Goal: Task Accomplishment & Management: Use online tool/utility

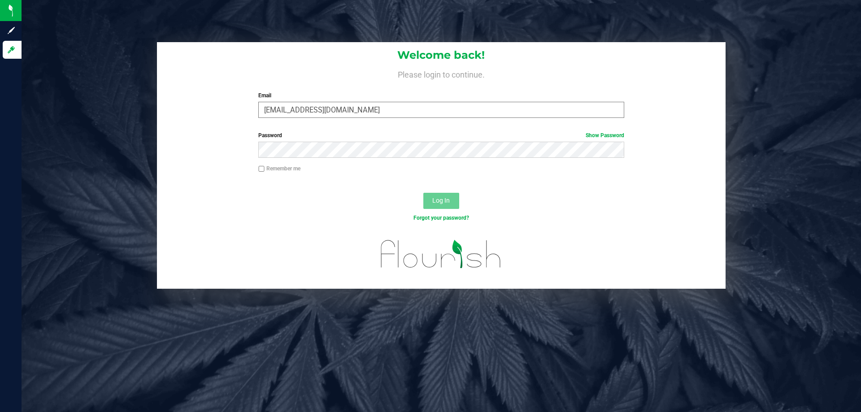
click at [320, 110] on input "[EMAIL_ADDRESS][DOMAIN_NAME]" at bounding box center [440, 110] width 365 height 16
click at [371, 111] on input "[EMAIL_ADDRESS][DOMAIN_NAME]" at bounding box center [440, 110] width 365 height 16
click at [423, 193] on button "Log In" at bounding box center [441, 201] width 36 height 16
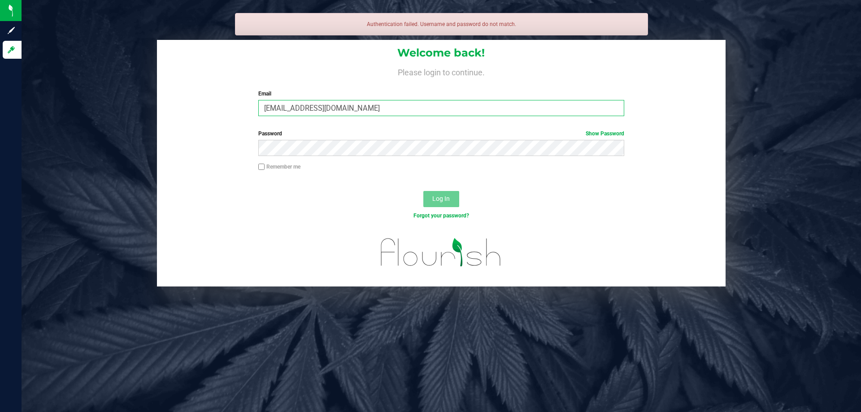
click at [301, 108] on input "[EMAIL_ADDRESS][DOMAIN_NAME]" at bounding box center [440, 108] width 365 height 16
click at [327, 109] on input "[EMAIL_ADDRESS][DOMAIN_NAME]" at bounding box center [440, 108] width 365 height 16
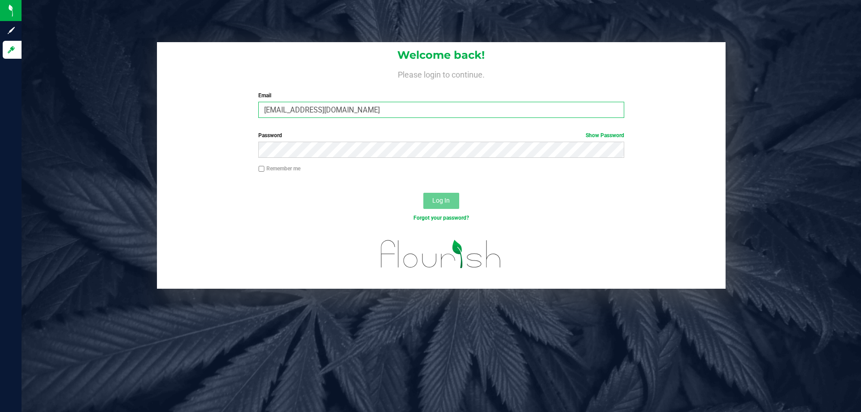
type input "[EMAIL_ADDRESS][DOMAIN_NAME]"
click at [423, 193] on button "Log In" at bounding box center [441, 201] width 36 height 16
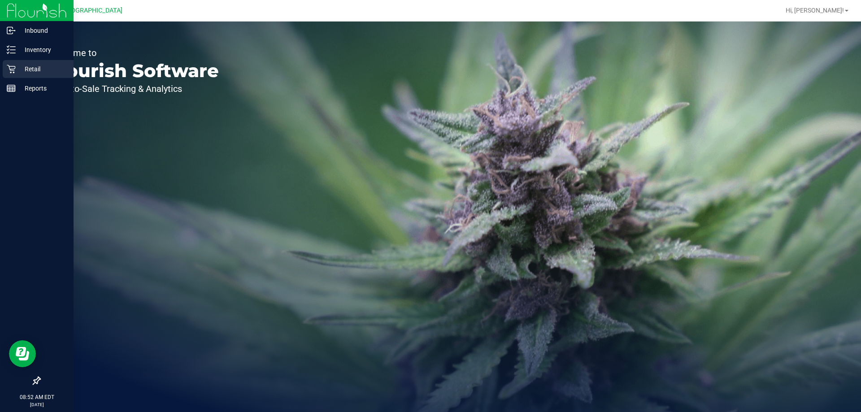
click at [15, 66] on icon at bounding box center [11, 69] width 9 height 9
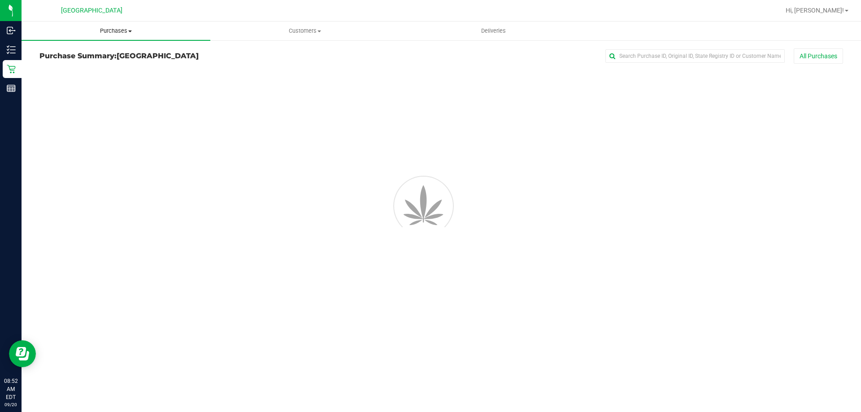
click at [95, 38] on uib-tab-heading "Purchases Summary of purchases Fulfillment All purchases" at bounding box center [116, 31] width 189 height 19
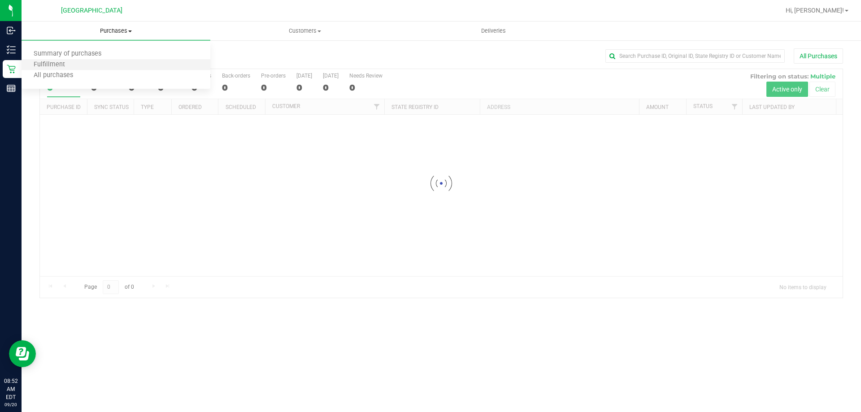
click at [102, 69] on li "Fulfillment" at bounding box center [116, 65] width 189 height 11
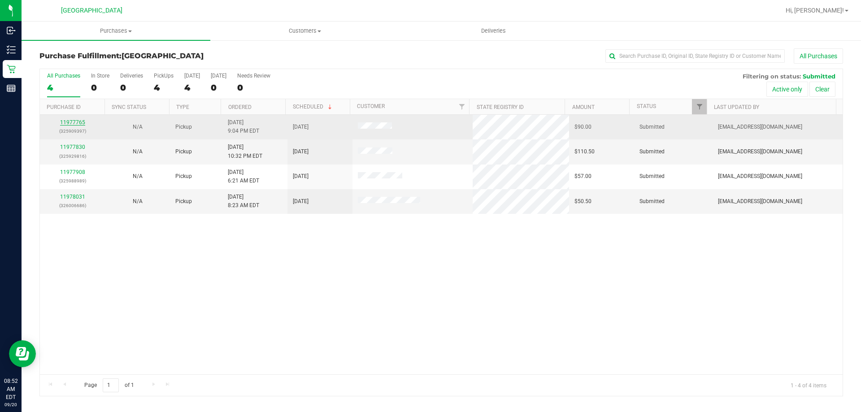
click at [78, 124] on link "11977765" at bounding box center [72, 122] width 25 height 6
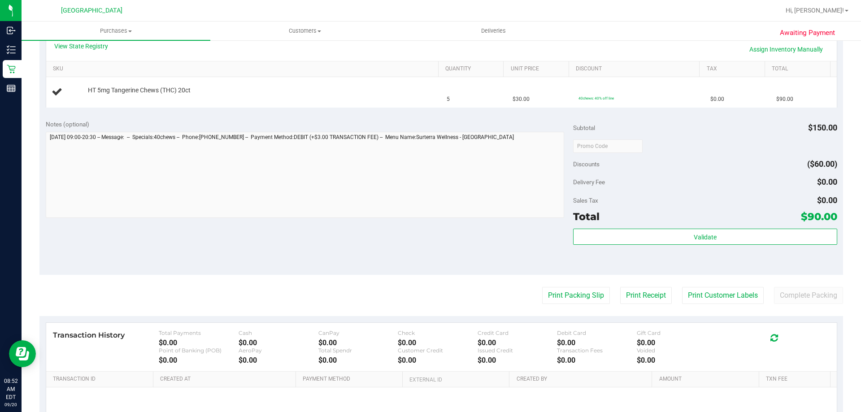
scroll to position [269, 0]
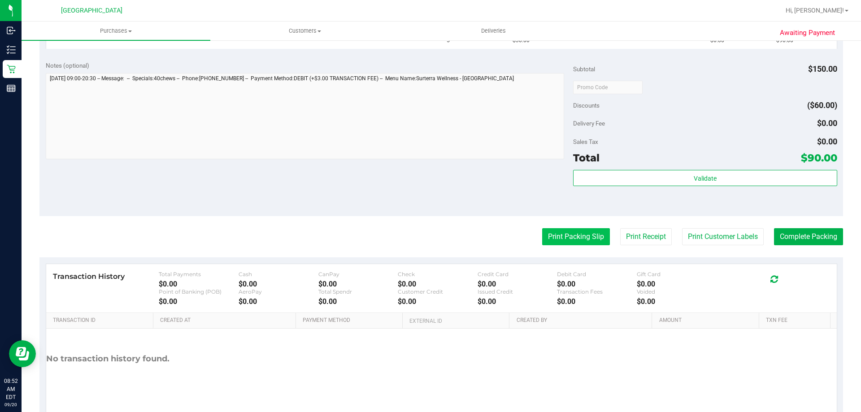
click at [582, 243] on button "Print Packing Slip" at bounding box center [576, 236] width 68 height 17
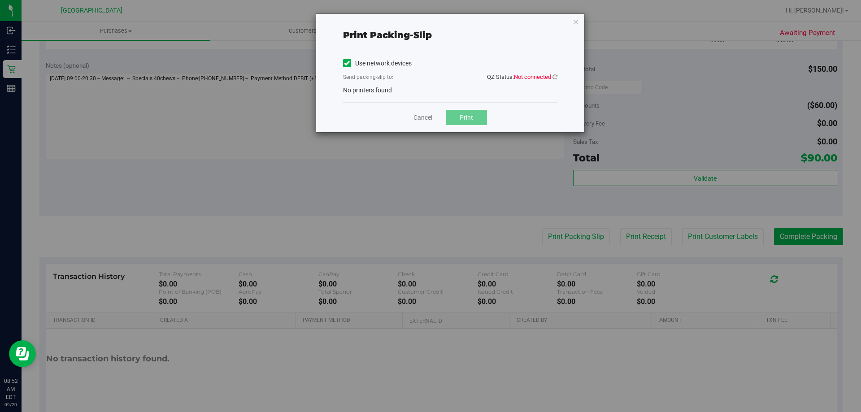
click at [549, 75] on span "Not connected" at bounding box center [532, 77] width 37 height 7
click at [391, 86] on div "Use network devices Send packing-slip to: QZ Status: Not connected No printers …" at bounding box center [450, 75] width 214 height 39
click at [575, 22] on icon "button" at bounding box center [575, 21] width 6 height 11
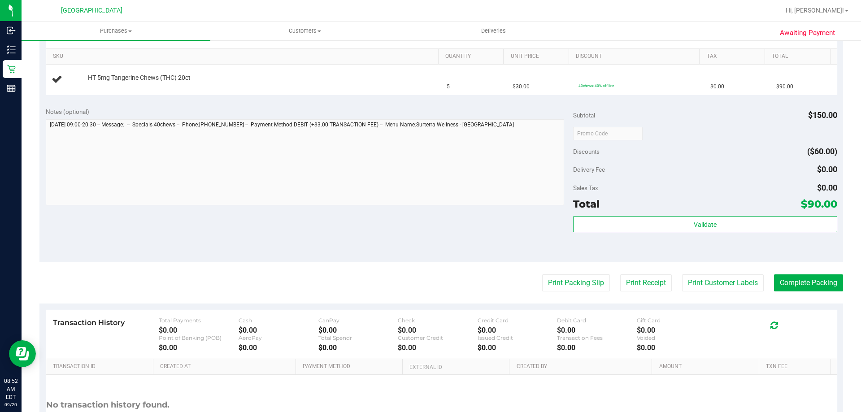
scroll to position [179, 0]
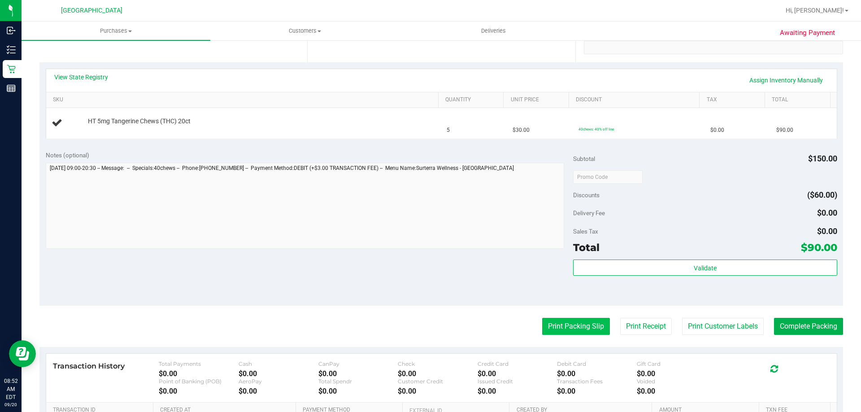
click at [543, 325] on button "Print Packing Slip" at bounding box center [576, 326] width 68 height 17
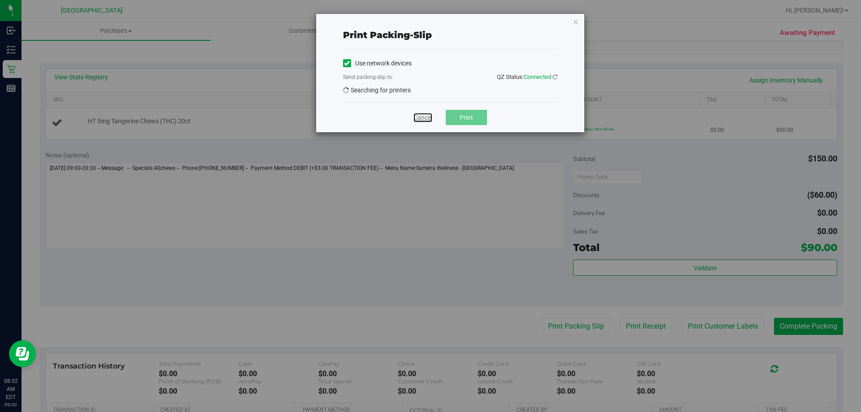
click at [423, 118] on link "Cancel" at bounding box center [422, 117] width 19 height 9
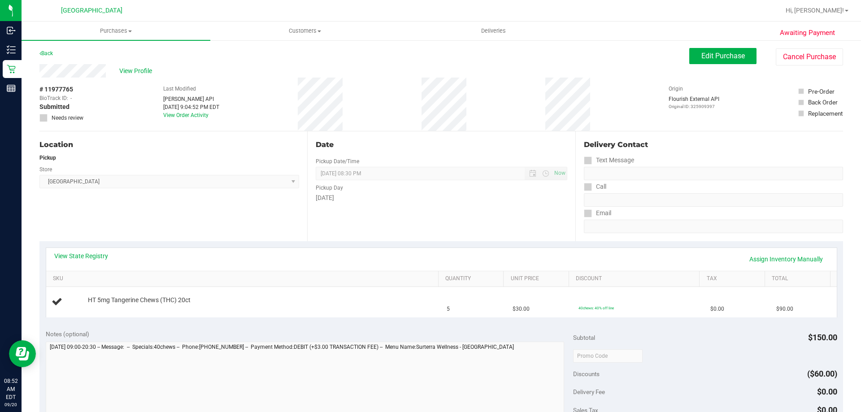
scroll to position [0, 0]
click at [135, 37] on uib-tab-heading "Purchases Summary of purchases Fulfillment All purchases" at bounding box center [116, 31] width 189 height 19
click at [117, 65] on li "Fulfillment" at bounding box center [116, 65] width 189 height 11
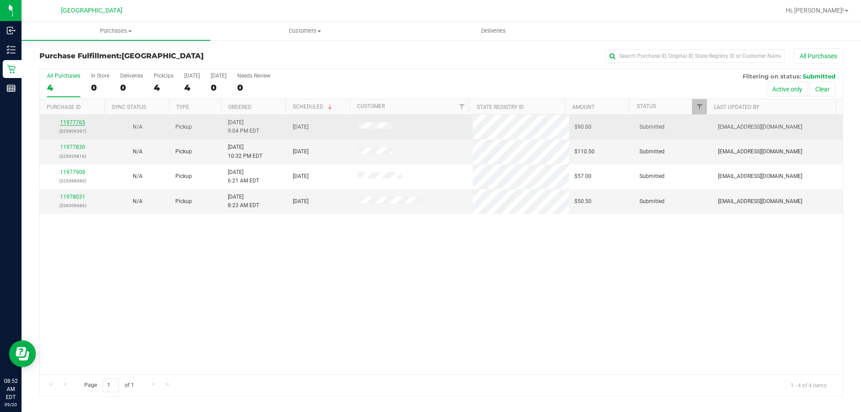
click at [70, 124] on link "11977765" at bounding box center [72, 122] width 25 height 6
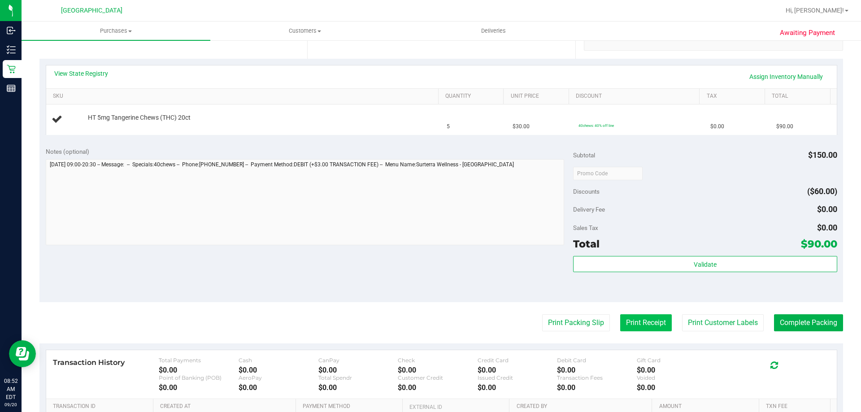
scroll to position [224, 0]
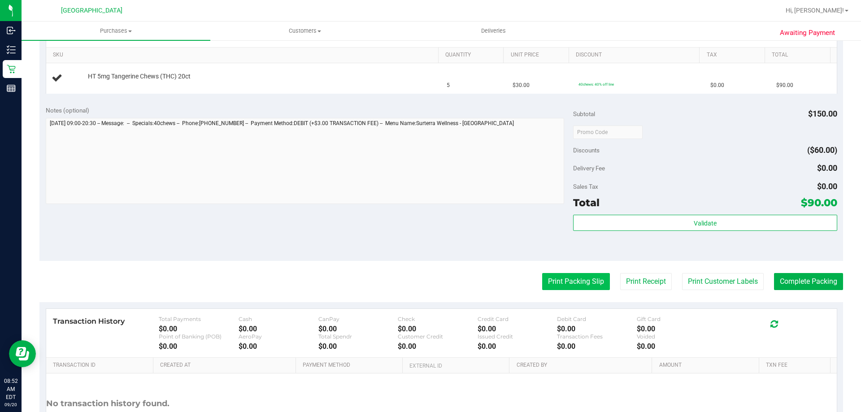
click at [596, 280] on button "Print Packing Slip" at bounding box center [576, 281] width 68 height 17
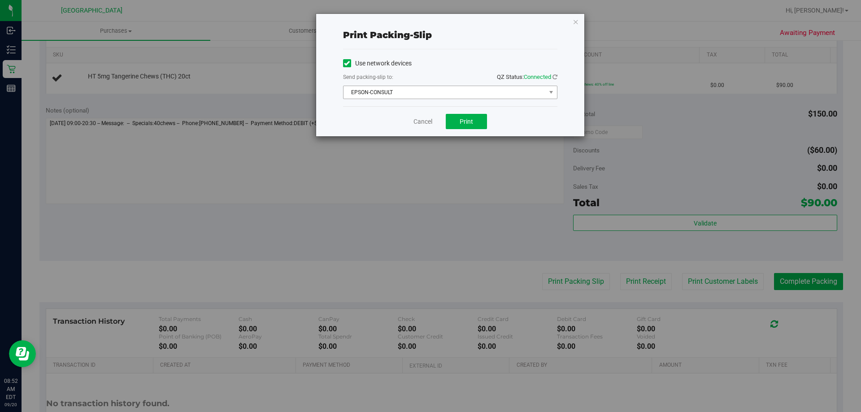
click at [468, 97] on span "EPSON-CONSULT" at bounding box center [444, 92] width 202 height 13
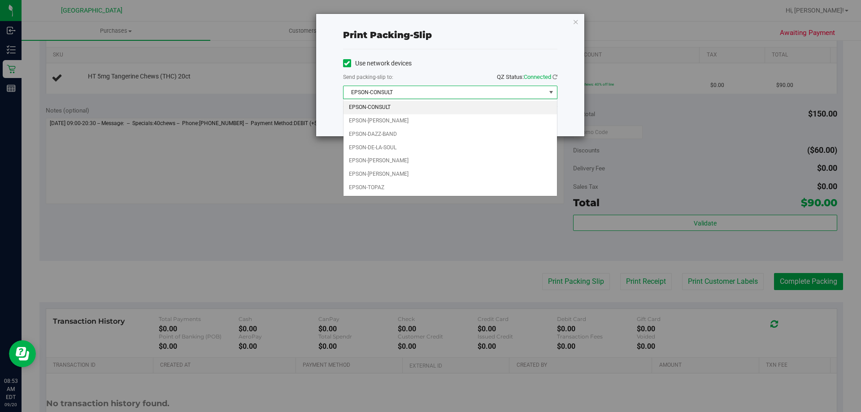
click at [460, 91] on span "EPSON-CONSULT" at bounding box center [444, 92] width 202 height 13
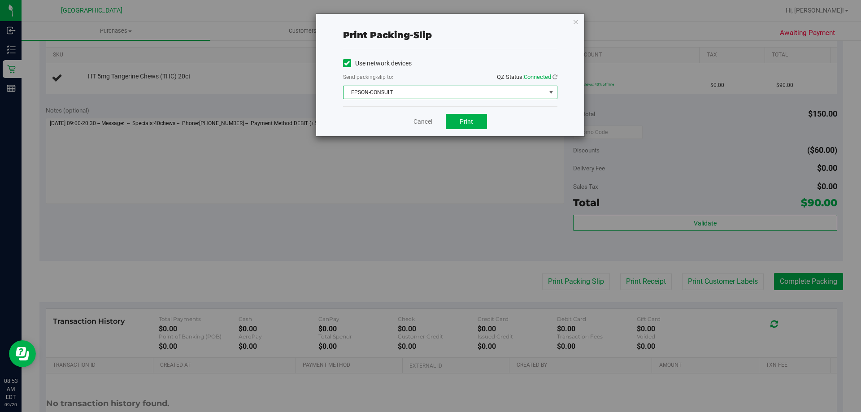
click at [550, 89] on span "select" at bounding box center [550, 92] width 7 height 7
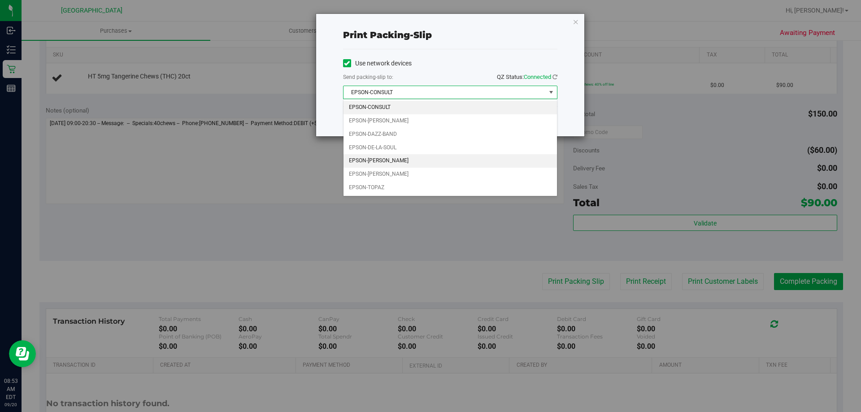
click at [423, 160] on li "EPSON-DEAN-MARTIN" at bounding box center [449, 160] width 213 height 13
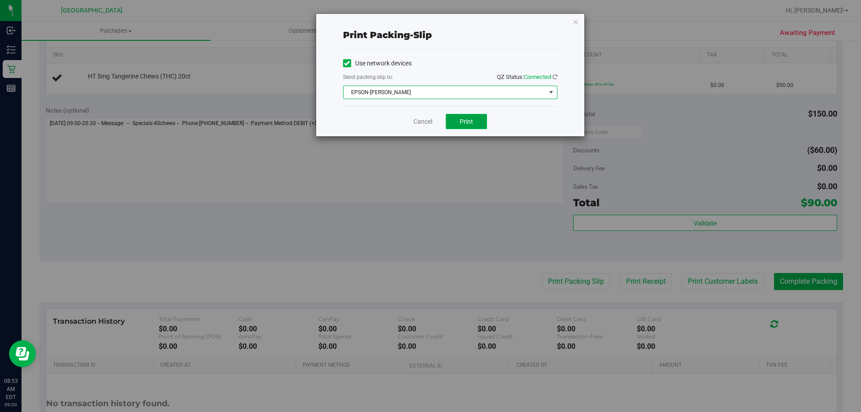
click at [460, 126] on button "Print" at bounding box center [466, 121] width 41 height 15
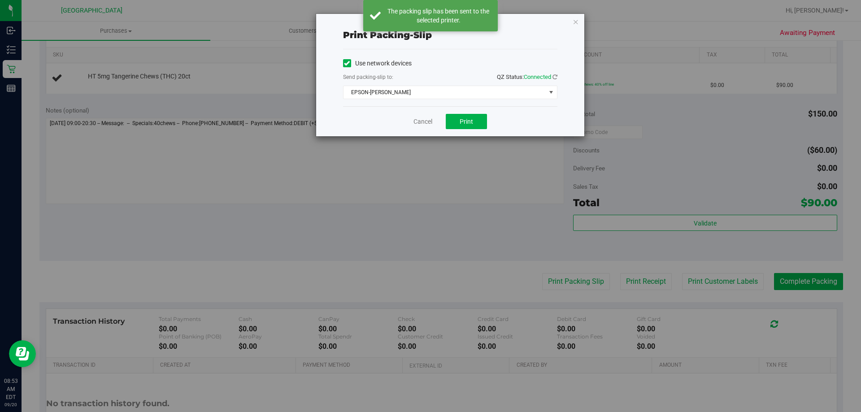
click at [588, 39] on div "Print packing-slip Use network devices Send packing-slip to: QZ Status: Connect…" at bounding box center [433, 206] width 867 height 412
click at [577, 17] on icon "button" at bounding box center [575, 21] width 6 height 11
click at [582, 12] on div at bounding box center [469, 10] width 619 height 17
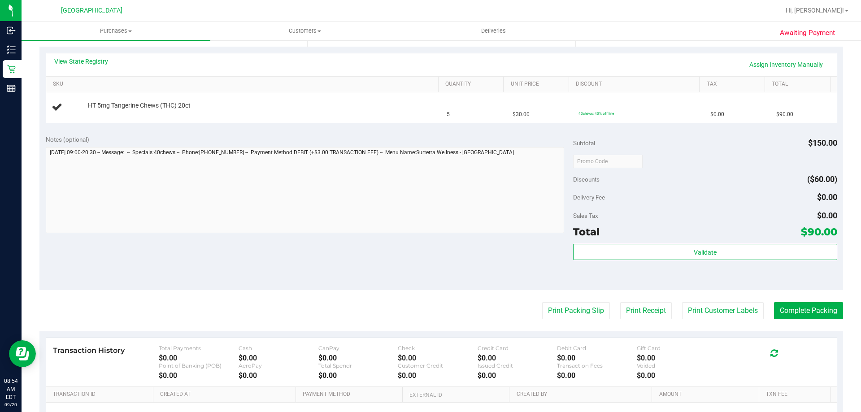
scroll to position [179, 0]
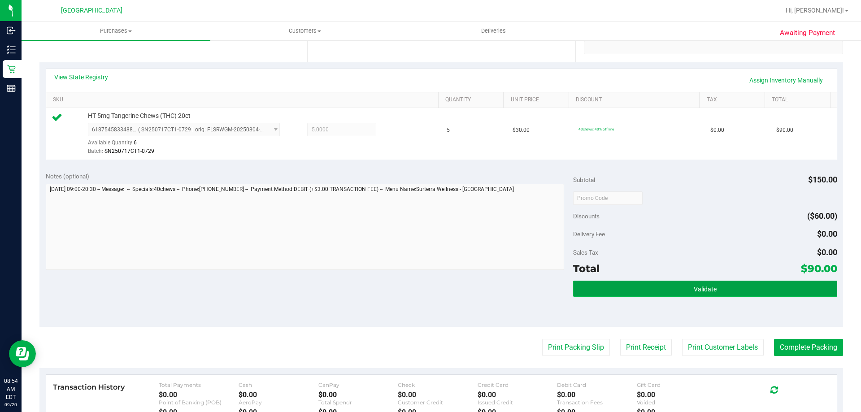
click at [658, 288] on button "Validate" at bounding box center [705, 289] width 264 height 16
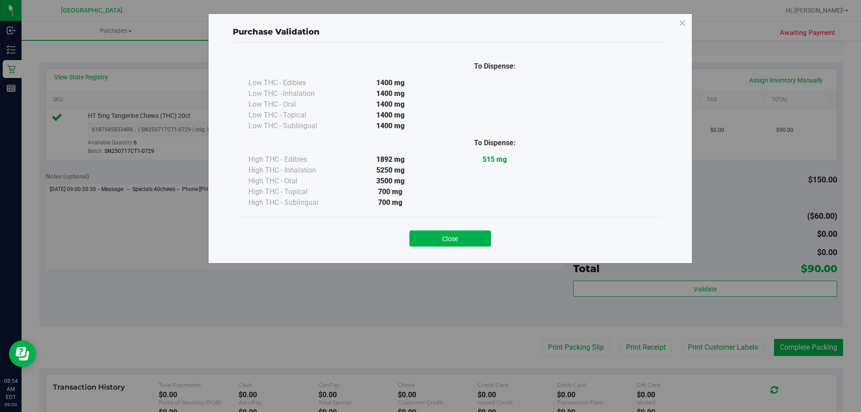
click at [473, 235] on button "Close" at bounding box center [450, 238] width 82 height 16
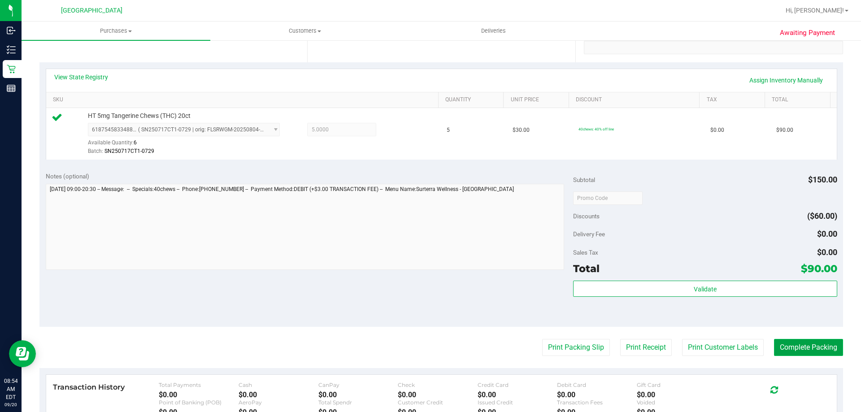
click at [796, 344] on button "Complete Packing" at bounding box center [808, 347] width 69 height 17
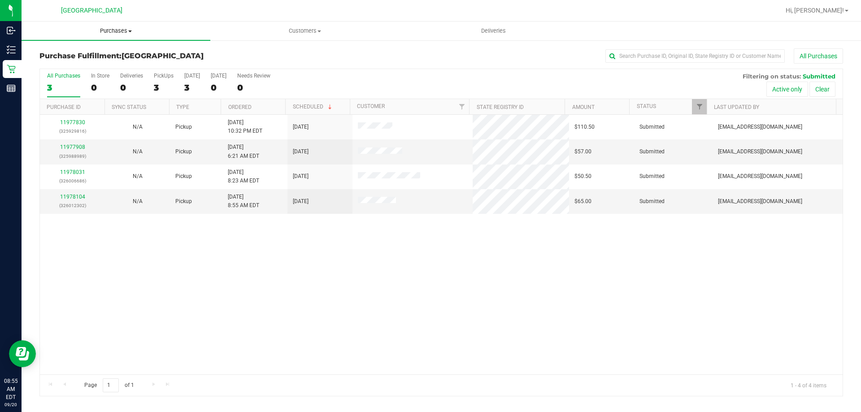
click at [126, 31] on span "Purchases" at bounding box center [116, 31] width 189 height 8
click at [106, 61] on li "Fulfillment" at bounding box center [116, 65] width 189 height 11
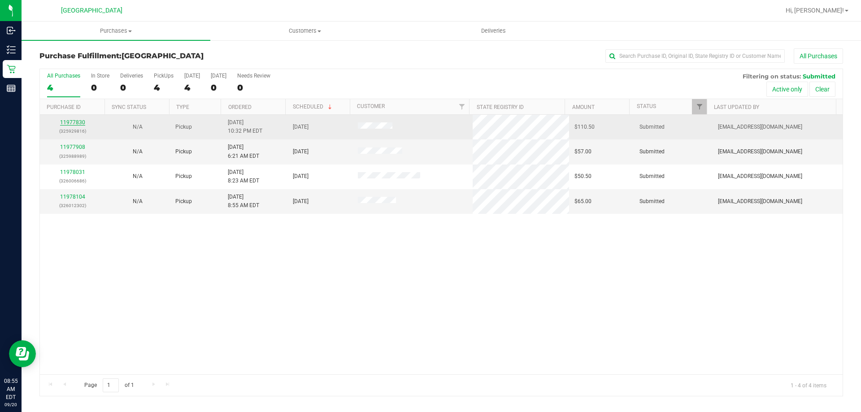
click at [74, 123] on link "11977830" at bounding box center [72, 122] width 25 height 6
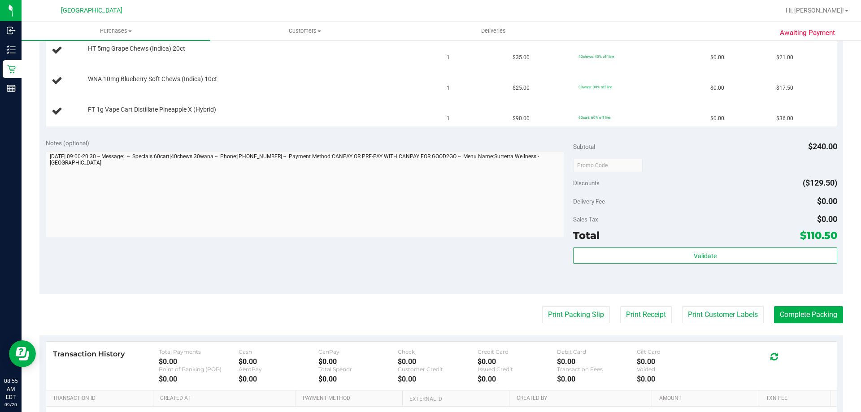
scroll to position [314, 0]
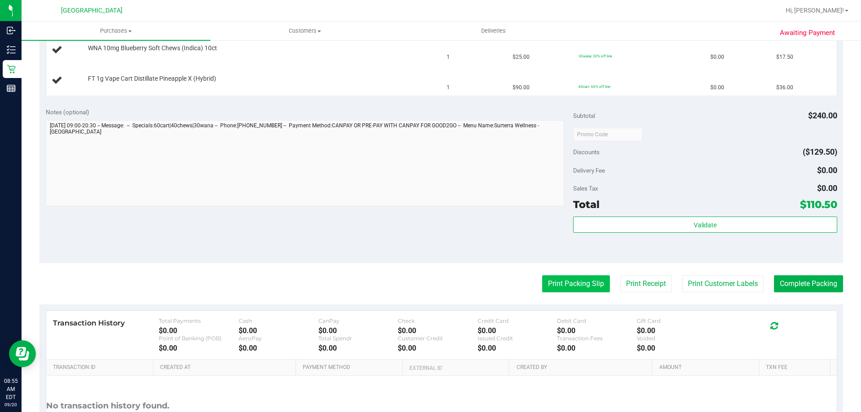
click at [585, 287] on button "Print Packing Slip" at bounding box center [576, 283] width 68 height 17
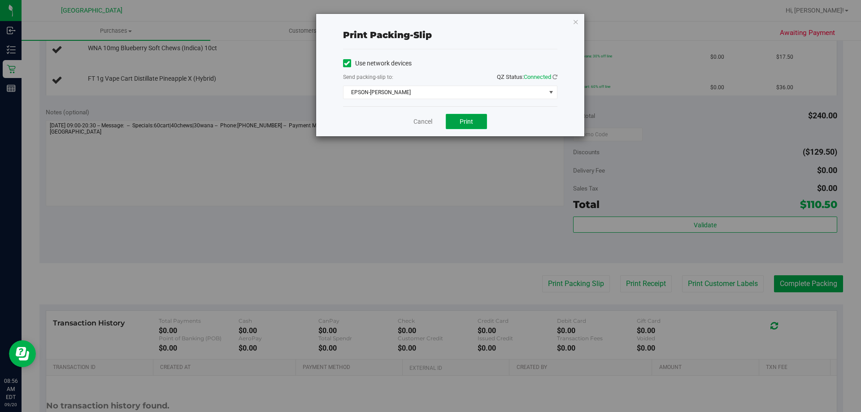
click at [479, 116] on button "Print" at bounding box center [466, 121] width 41 height 15
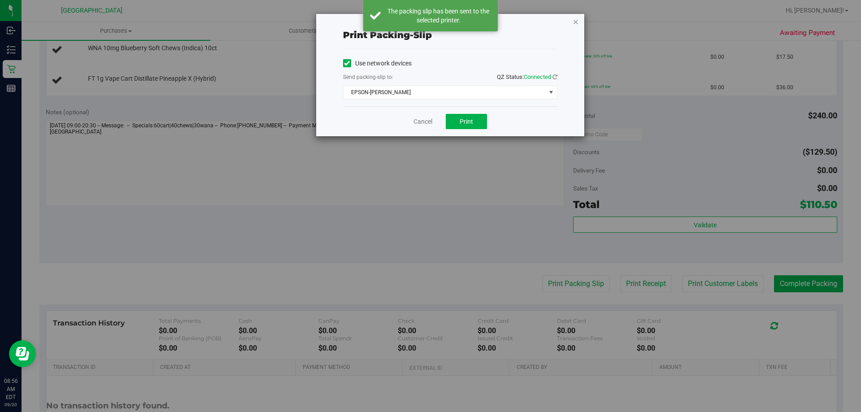
click at [574, 20] on icon "button" at bounding box center [575, 21] width 6 height 11
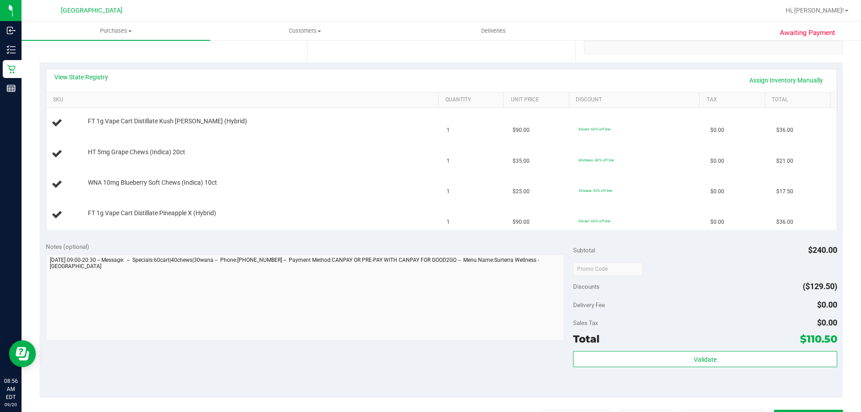
scroll to position [134, 0]
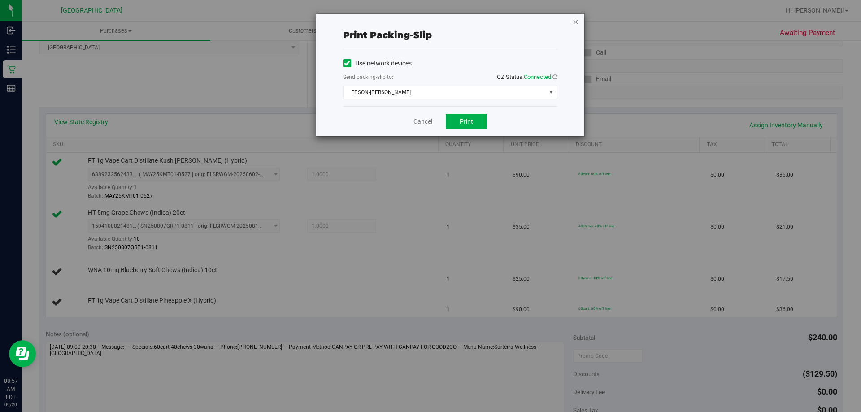
click at [575, 17] on icon "button" at bounding box center [575, 21] width 6 height 11
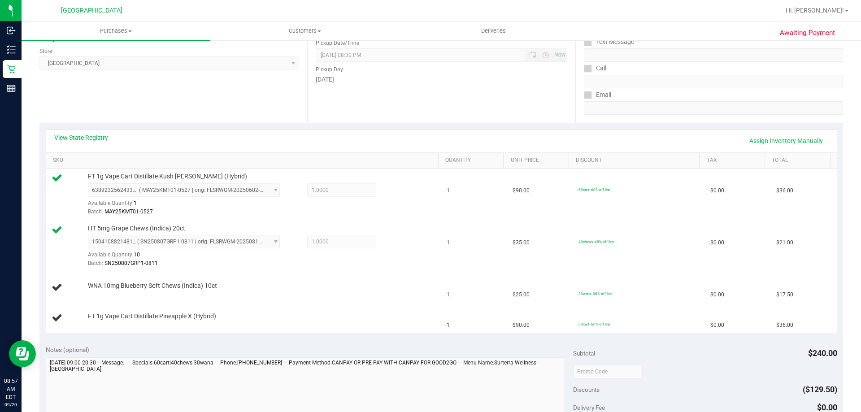
scroll to position [109, 0]
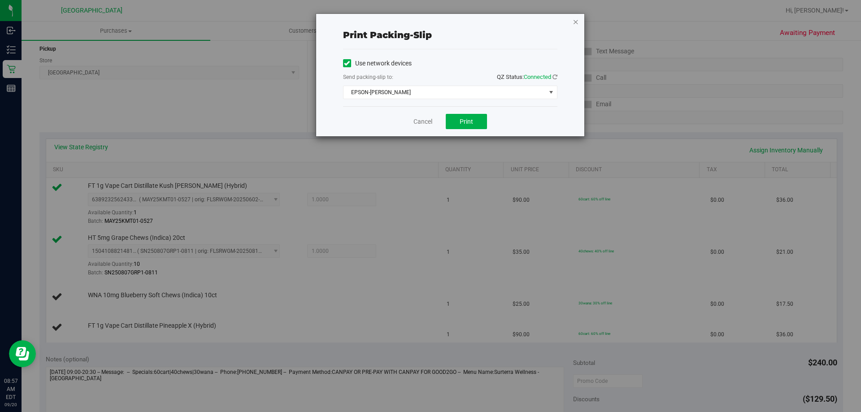
click at [574, 25] on icon "button" at bounding box center [575, 21] width 6 height 11
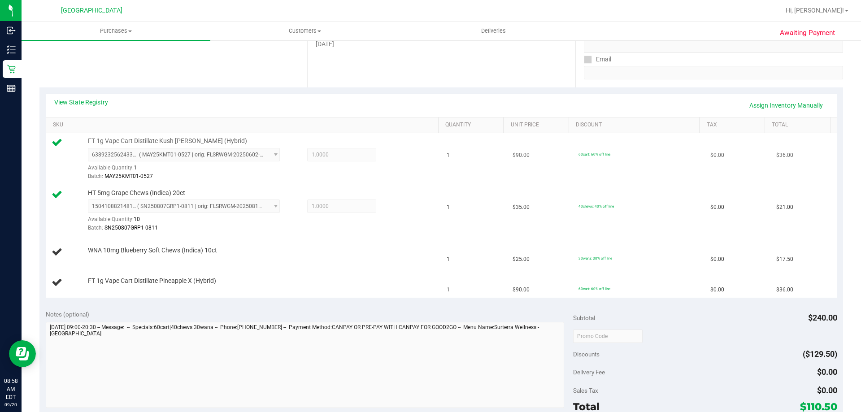
scroll to position [199, 0]
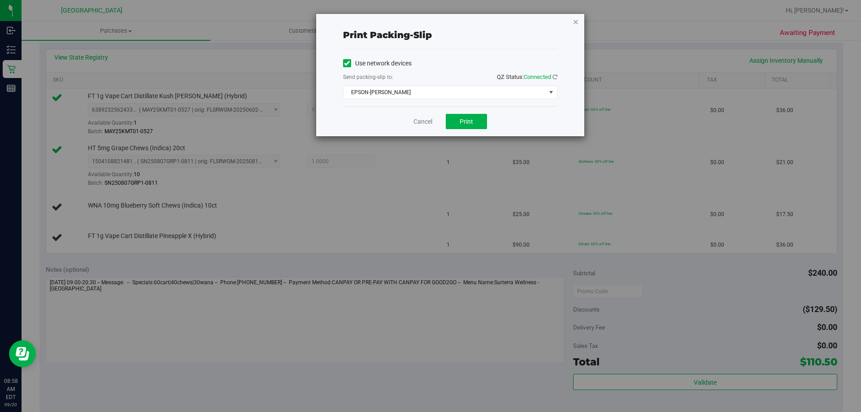
click at [578, 21] on icon "button" at bounding box center [575, 21] width 6 height 11
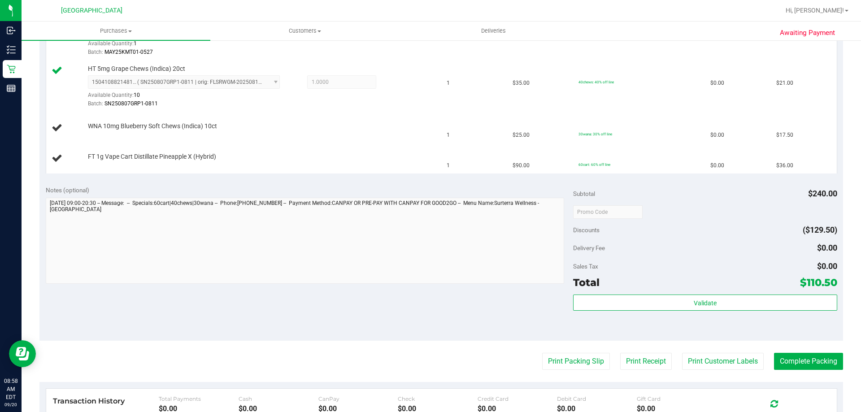
scroll to position [244, 0]
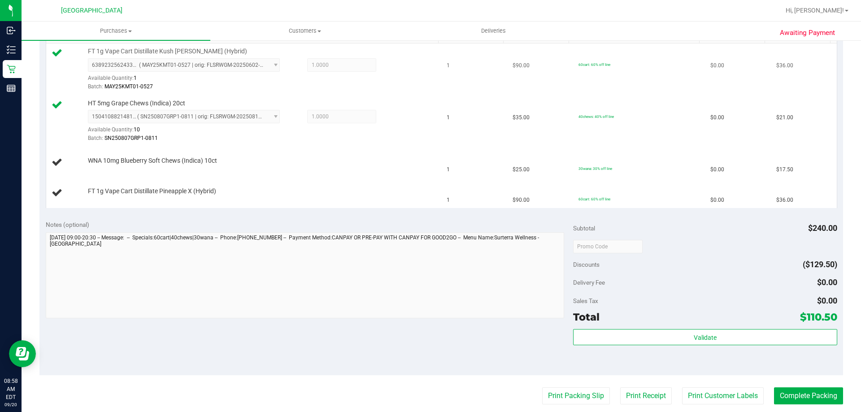
click at [542, 387] on button "Print Packing Slip" at bounding box center [576, 395] width 68 height 17
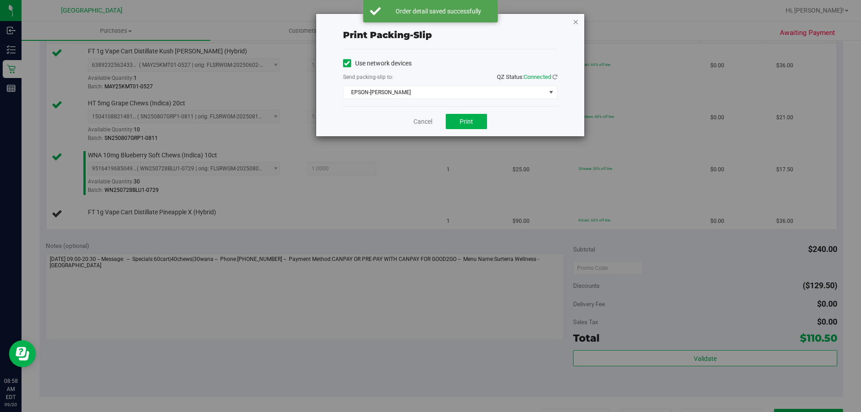
click at [574, 18] on icon "button" at bounding box center [575, 21] width 6 height 11
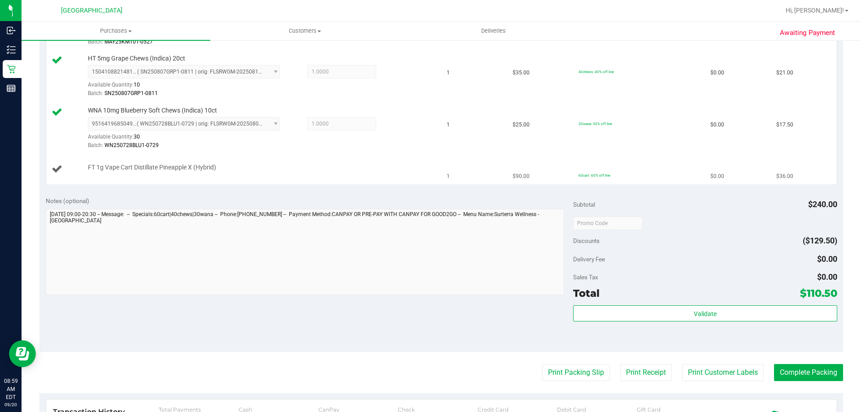
scroll to position [303, 0]
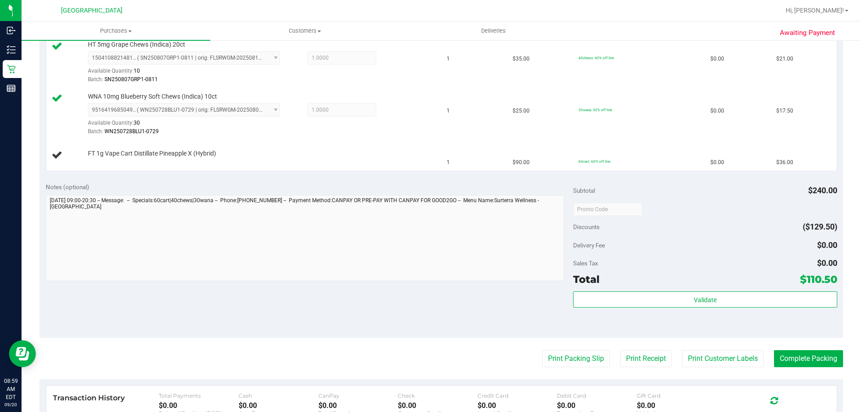
click at [542, 350] on button "Print Packing Slip" at bounding box center [576, 358] width 68 height 17
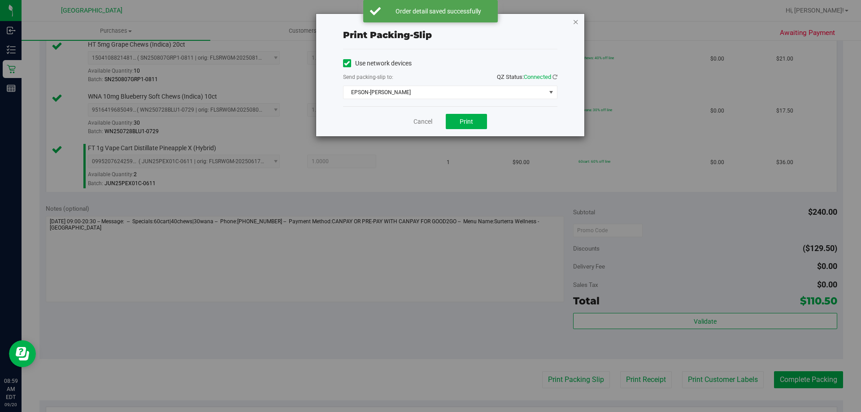
click at [576, 23] on icon "button" at bounding box center [575, 21] width 6 height 11
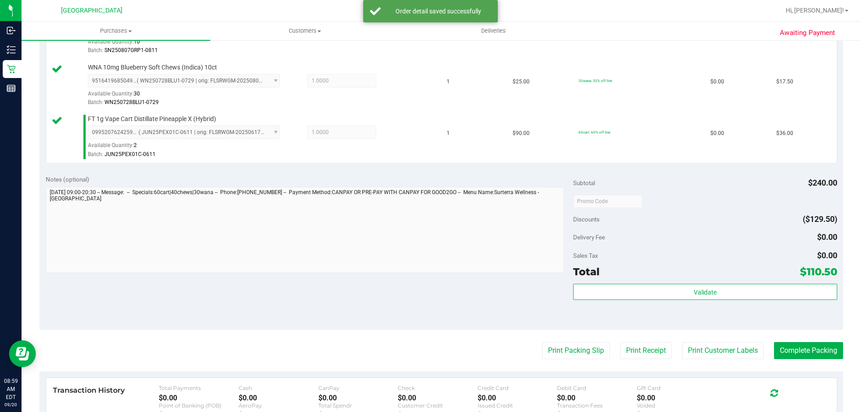
scroll to position [347, 0]
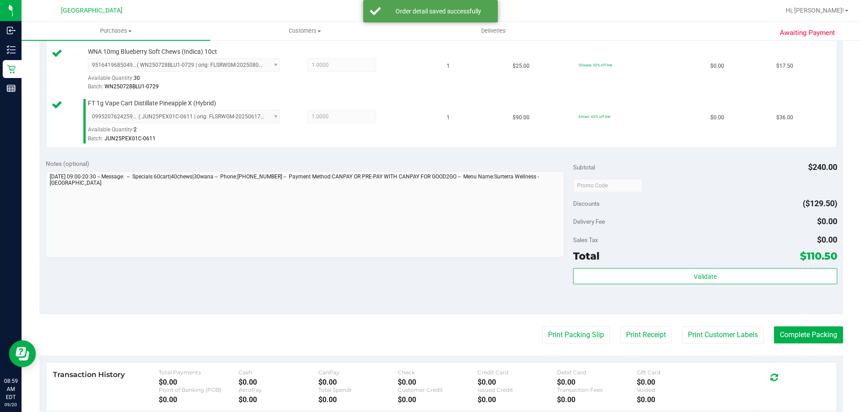
click at [608, 286] on div "Validate" at bounding box center [705, 288] width 264 height 40
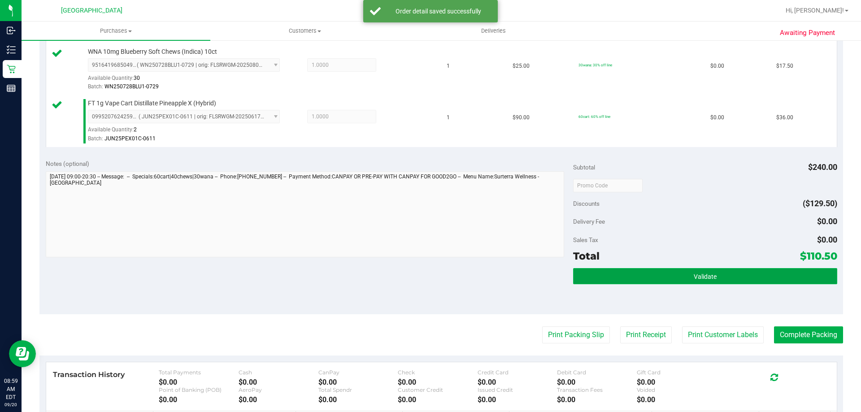
click at [610, 282] on button "Validate" at bounding box center [705, 276] width 264 height 16
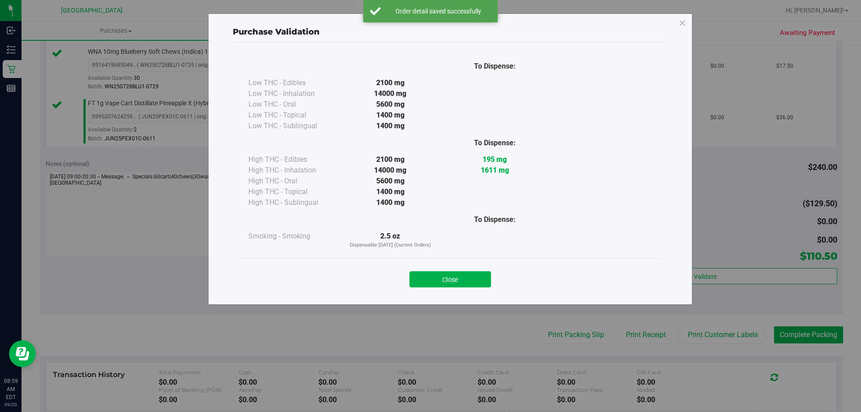
drag, startPoint x: 431, startPoint y: 283, endPoint x: 669, endPoint y: 380, distance: 257.5
click at [432, 283] on button "Close" at bounding box center [450, 279] width 82 height 16
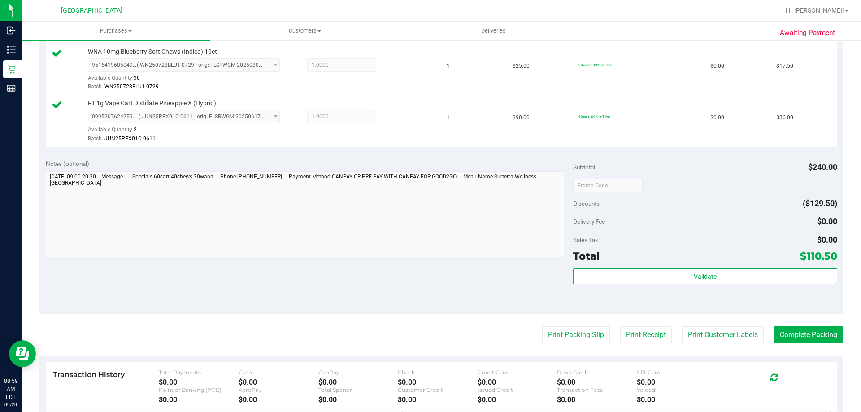
click at [803, 344] on purchase-details "Back Edit Purchase Cancel Purchase View Profile # 11977830 BioTrack ID: - Submi…" at bounding box center [440, 112] width 803 height 822
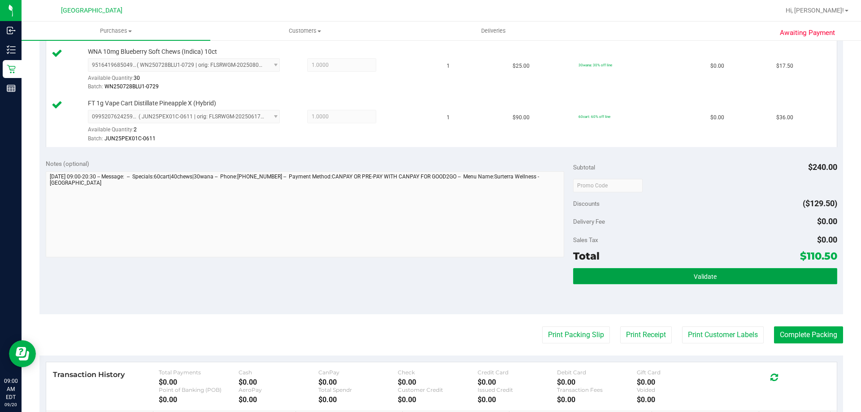
click at [749, 281] on button "Validate" at bounding box center [705, 276] width 264 height 16
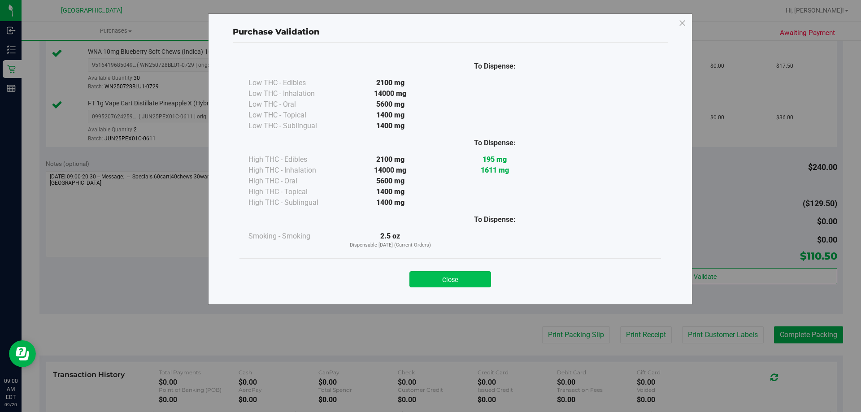
click at [459, 275] on button "Close" at bounding box center [450, 279] width 82 height 16
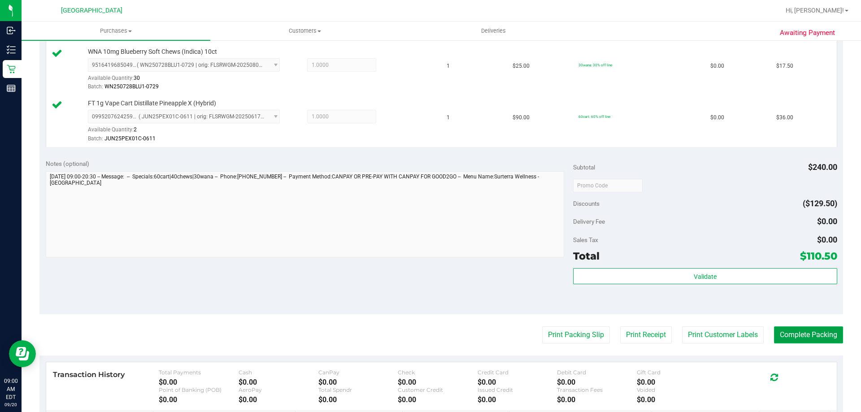
click at [780, 335] on button "Complete Packing" at bounding box center [808, 334] width 69 height 17
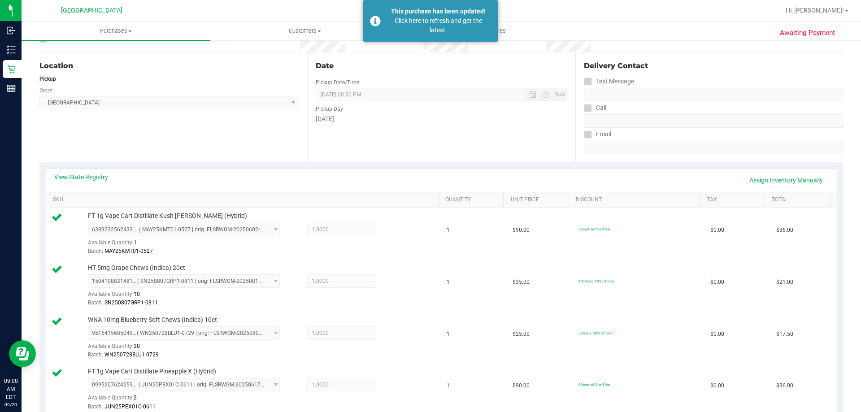
scroll to position [78, 0]
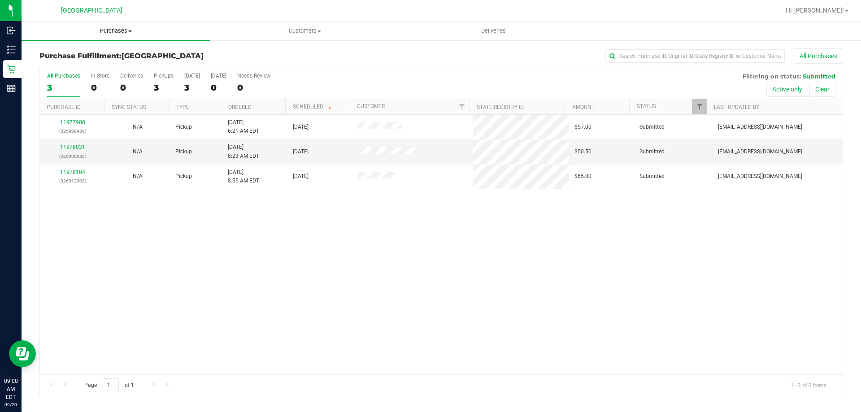
click at [121, 31] on span "Purchases" at bounding box center [116, 31] width 189 height 8
click at [108, 65] on li "Fulfillment" at bounding box center [116, 65] width 189 height 11
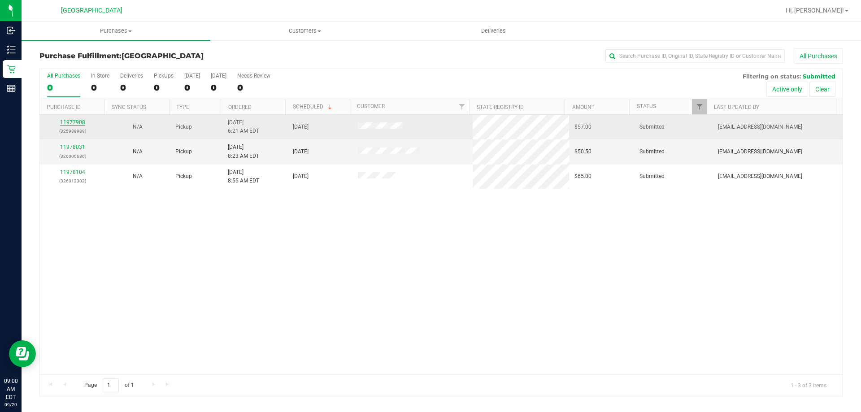
click at [72, 120] on link "11977908" at bounding box center [72, 122] width 25 height 6
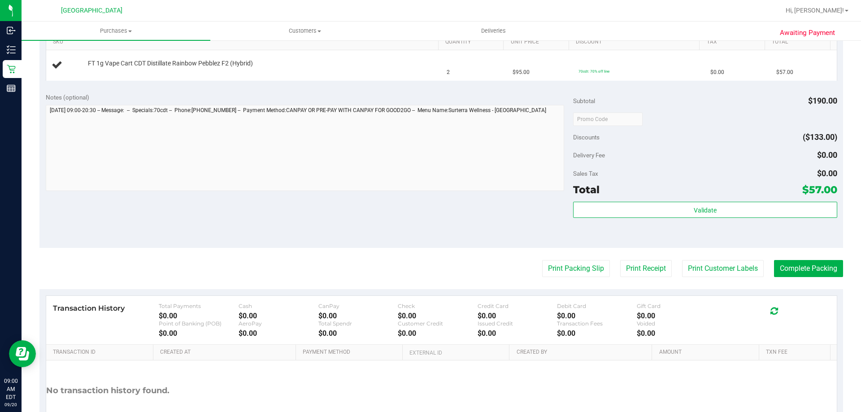
scroll to position [300, 0]
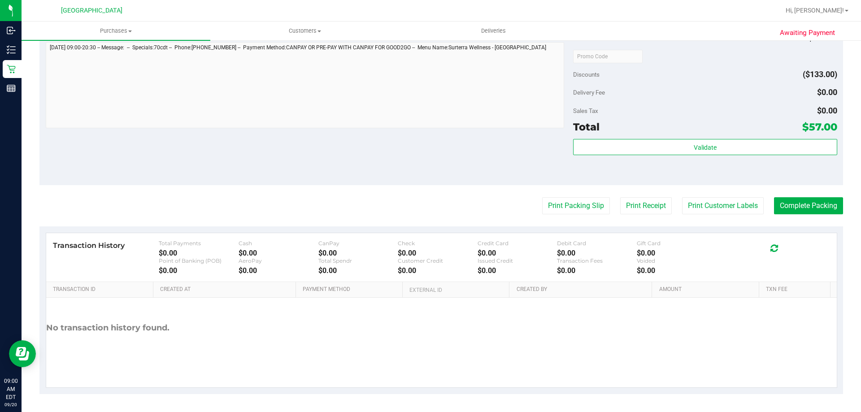
click at [561, 216] on purchase-details "Back Edit Purchase Cancel Purchase View Profile # 11977908 BioTrack ID: - Submi…" at bounding box center [440, 71] width 803 height 645
click at [561, 213] on button "Print Packing Slip" at bounding box center [576, 205] width 68 height 17
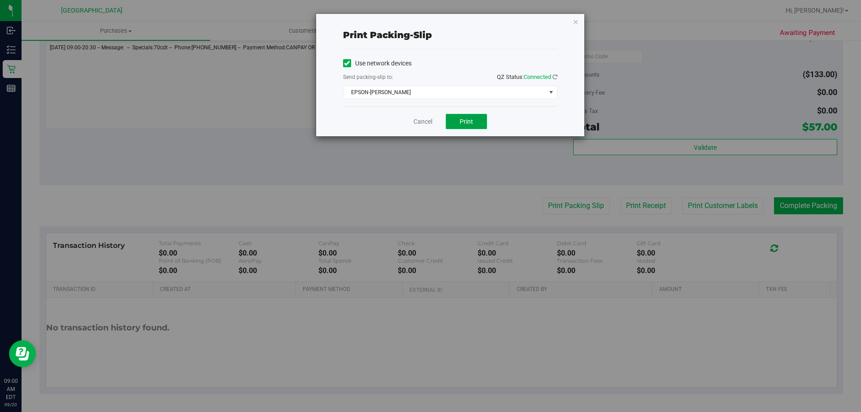
click at [477, 124] on button "Print" at bounding box center [466, 121] width 41 height 15
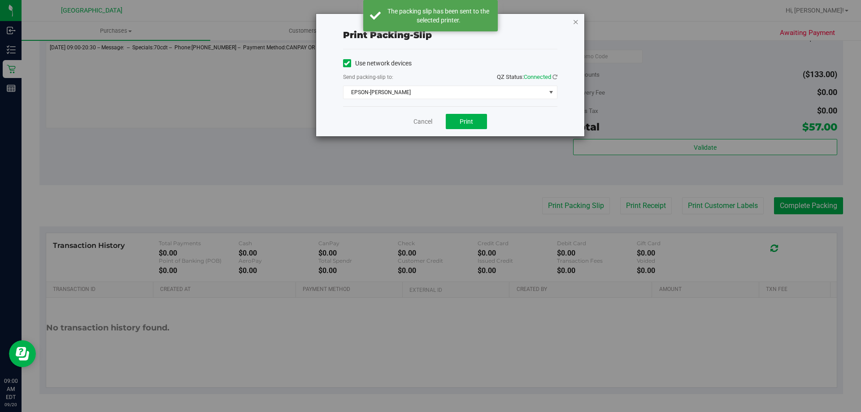
click at [576, 23] on icon "button" at bounding box center [575, 21] width 6 height 11
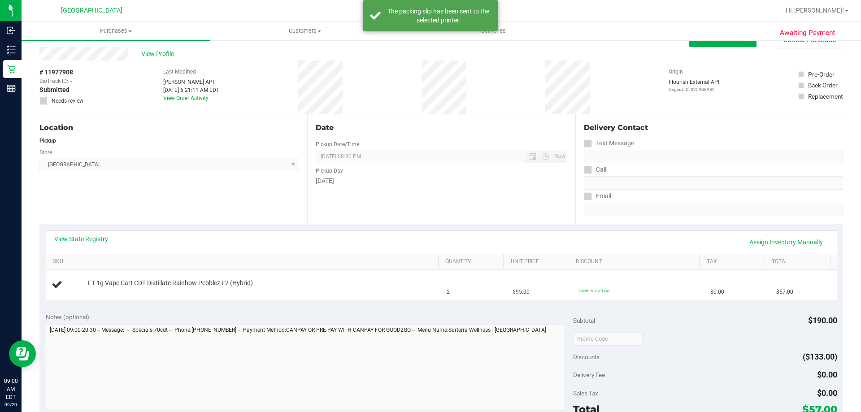
scroll to position [0, 0]
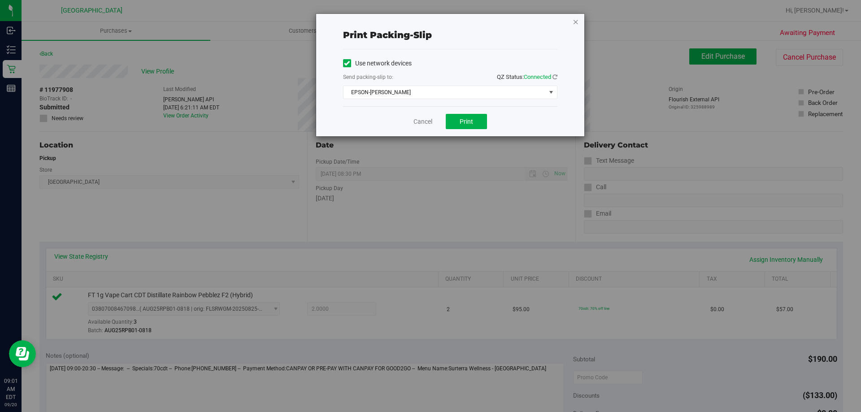
click at [575, 16] on icon "button" at bounding box center [575, 21] width 6 height 11
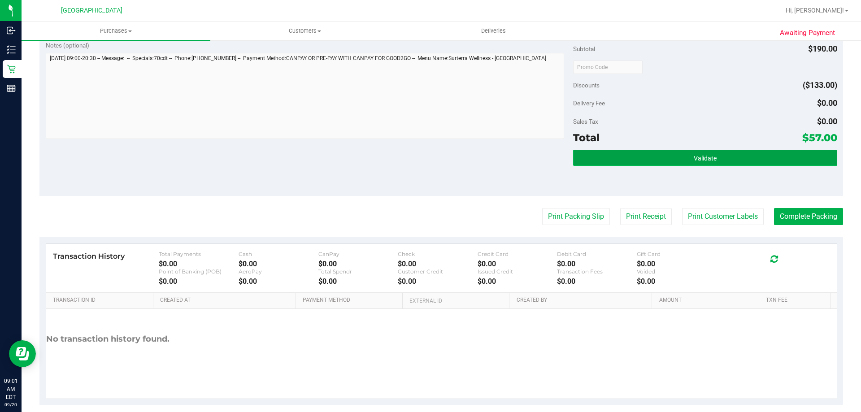
click at [693, 155] on span "Validate" at bounding box center [704, 158] width 23 height 7
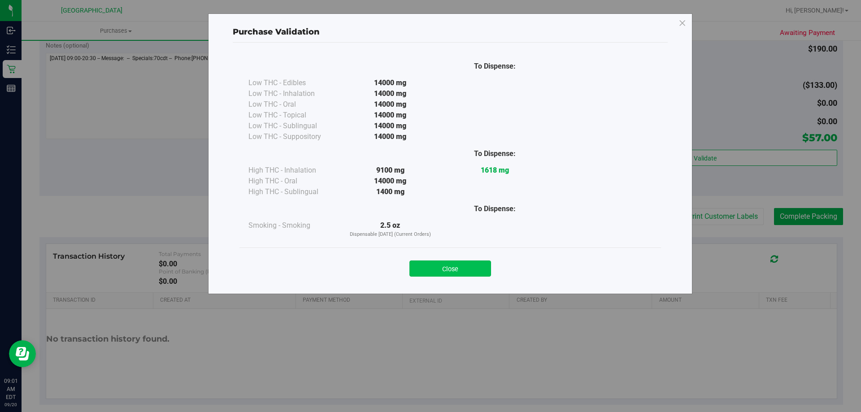
click at [461, 259] on div "Close" at bounding box center [450, 266] width 408 height 22
click at [463, 263] on button "Close" at bounding box center [450, 268] width 82 height 16
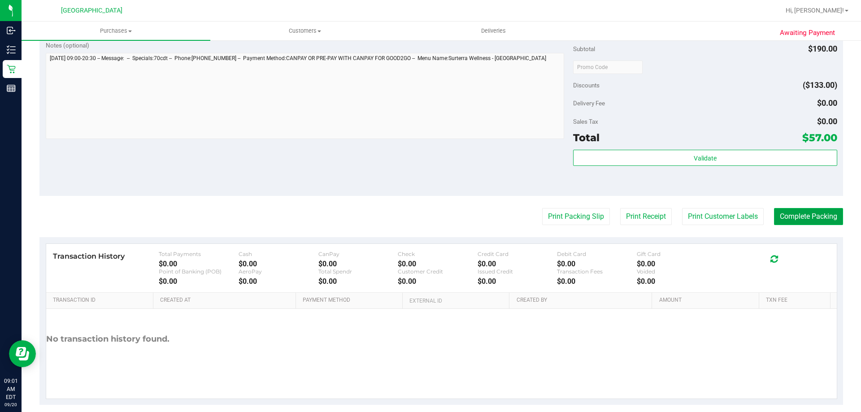
click at [793, 210] on button "Complete Packing" at bounding box center [808, 216] width 69 height 17
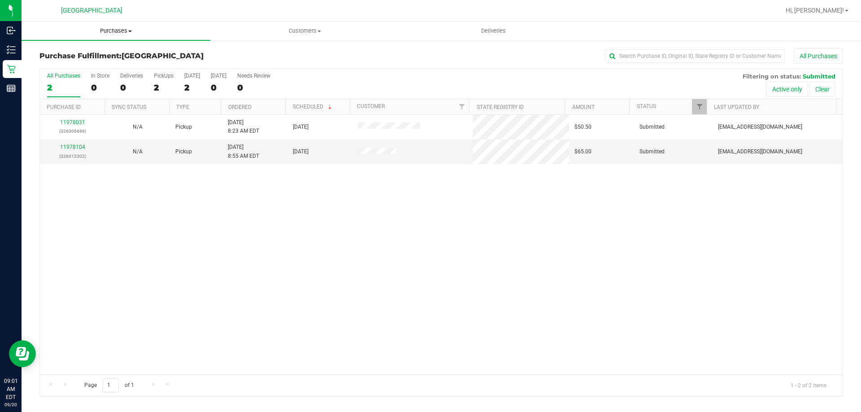
click at [114, 32] on span "Purchases" at bounding box center [116, 31] width 189 height 8
click at [95, 61] on li "Fulfillment" at bounding box center [116, 65] width 189 height 11
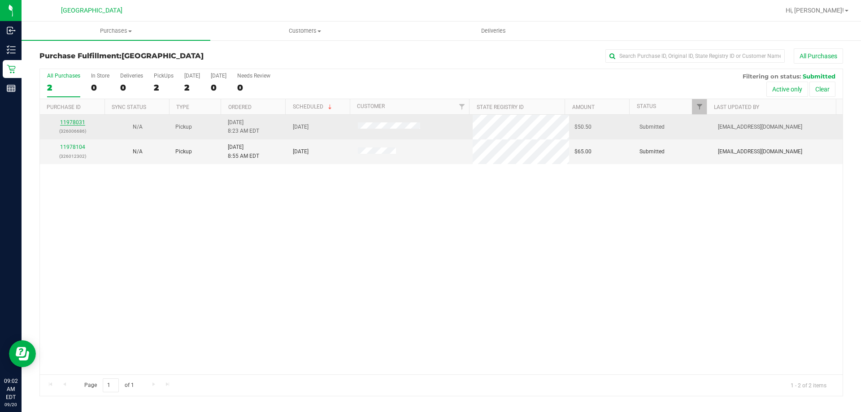
click at [73, 123] on link "11978031" at bounding box center [72, 122] width 25 height 6
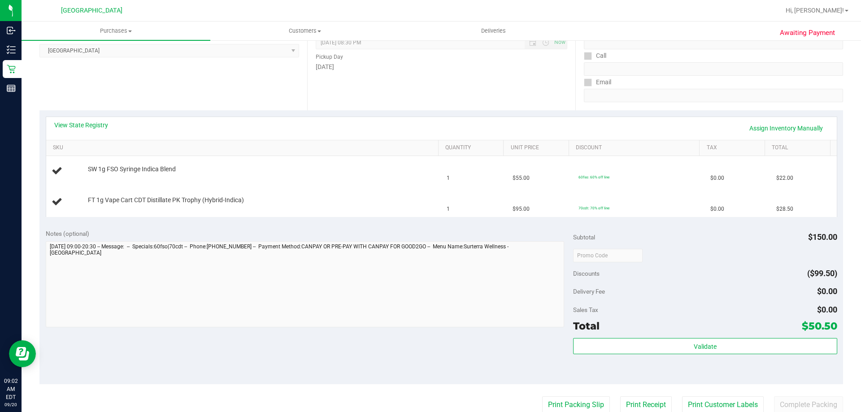
scroll to position [224, 0]
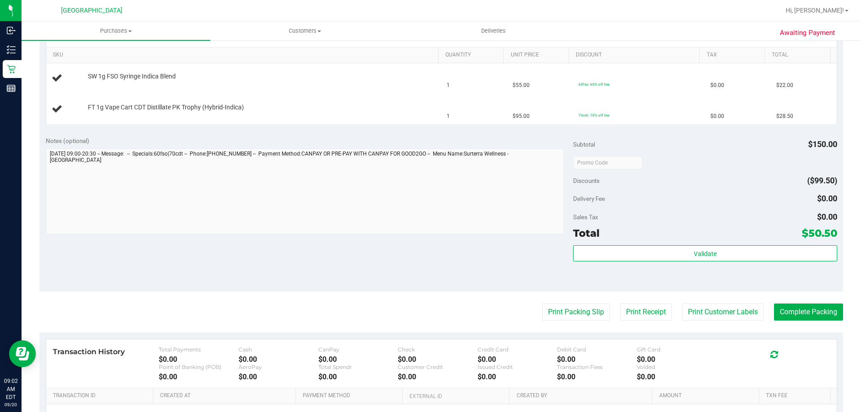
drag, startPoint x: 543, startPoint y: 293, endPoint x: 543, endPoint y: 302, distance: 9.4
click at [543, 300] on purchase-details "Back Edit Purchase Cancel Purchase View Profile # 11978031 BioTrack ID: - Submi…" at bounding box center [440, 162] width 803 height 676
click at [543, 303] on purchase-details "Back Edit Purchase Cancel Purchase View Profile # 11978031 BioTrack ID: - Submi…" at bounding box center [440, 162] width 803 height 676
click at [545, 307] on button "Print Packing Slip" at bounding box center [576, 311] width 68 height 17
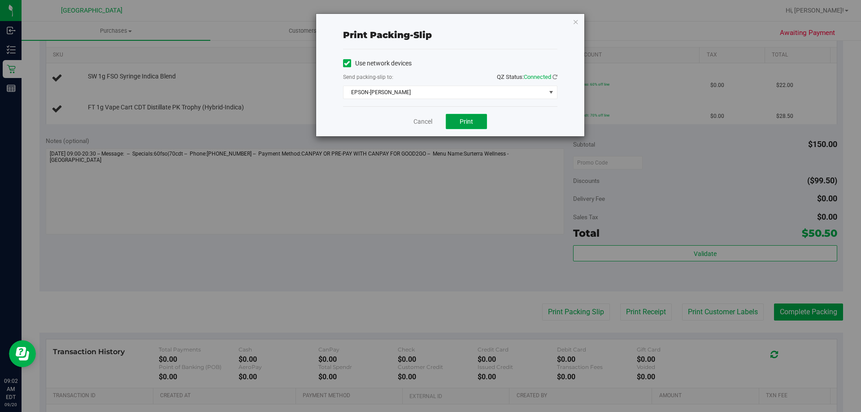
click at [472, 120] on span "Print" at bounding box center [465, 121] width 13 height 7
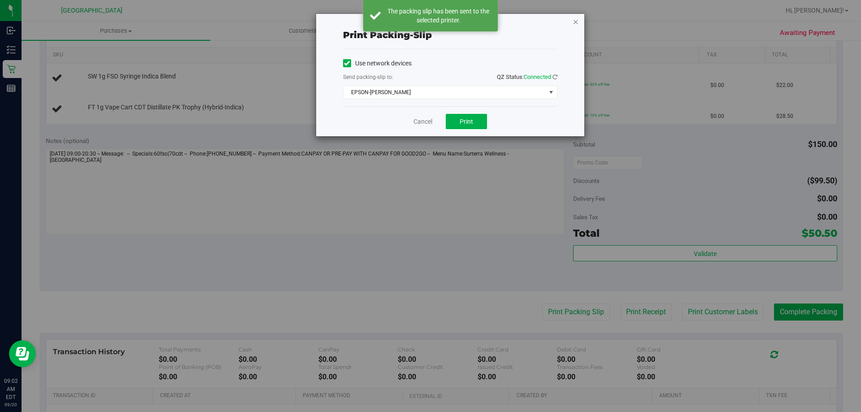
click at [573, 23] on icon "button" at bounding box center [575, 21] width 6 height 11
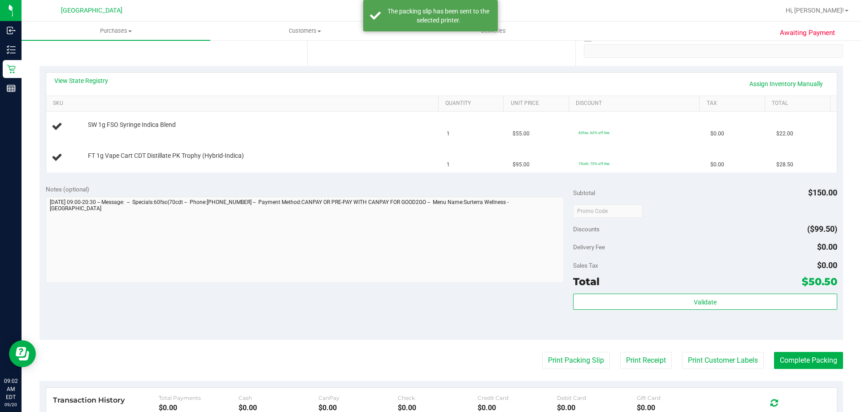
scroll to position [90, 0]
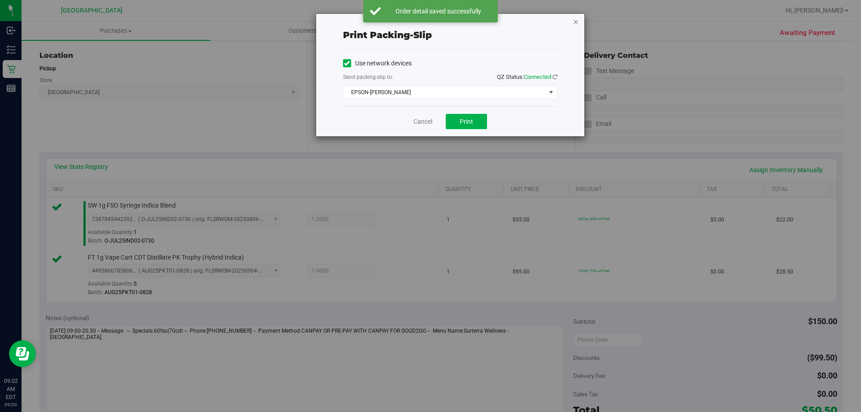
click at [576, 22] on icon "button" at bounding box center [575, 21] width 6 height 11
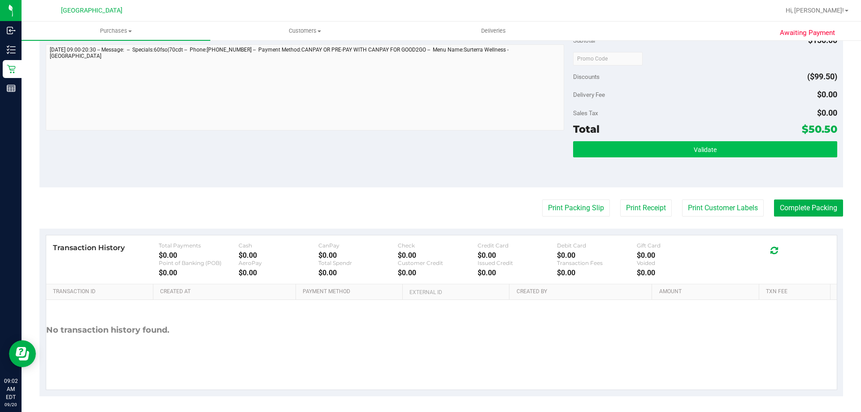
scroll to position [373, 0]
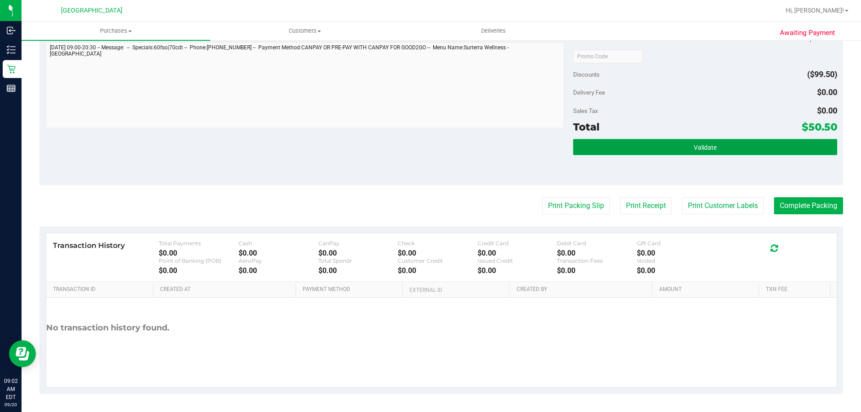
click at [658, 143] on button "Validate" at bounding box center [705, 147] width 264 height 16
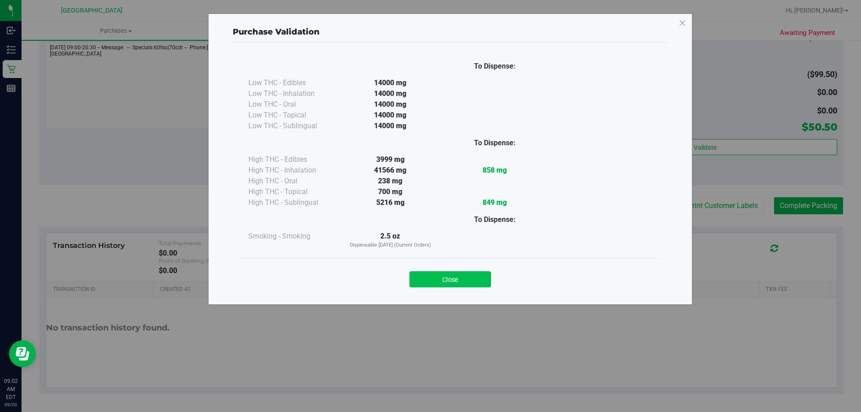
click at [475, 284] on button "Close" at bounding box center [450, 279] width 82 height 16
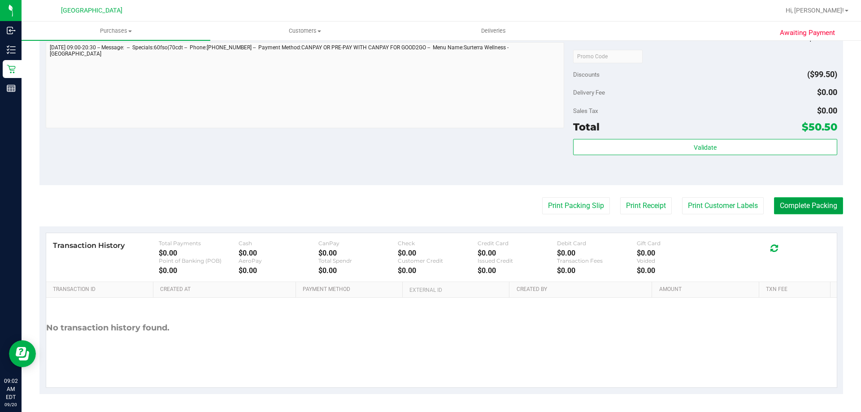
click at [801, 204] on button "Complete Packing" at bounding box center [808, 205] width 69 height 17
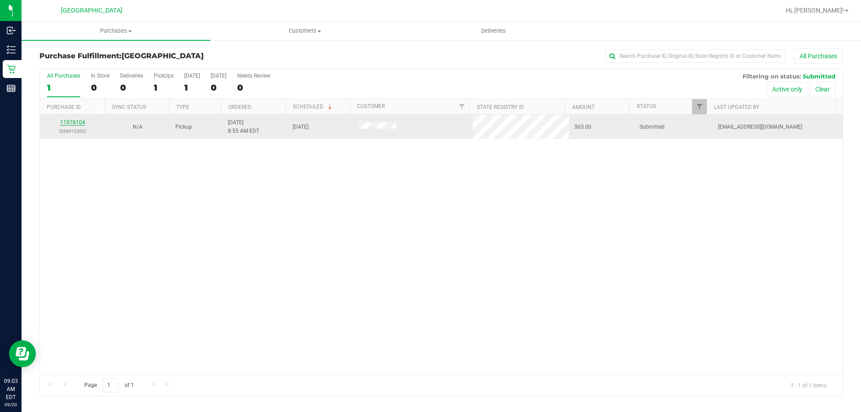
click at [77, 122] on link "11978104" at bounding box center [72, 122] width 25 height 6
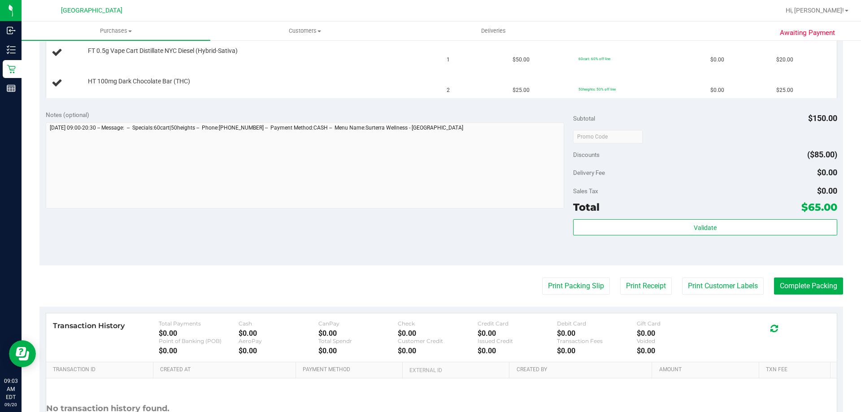
scroll to position [314, 0]
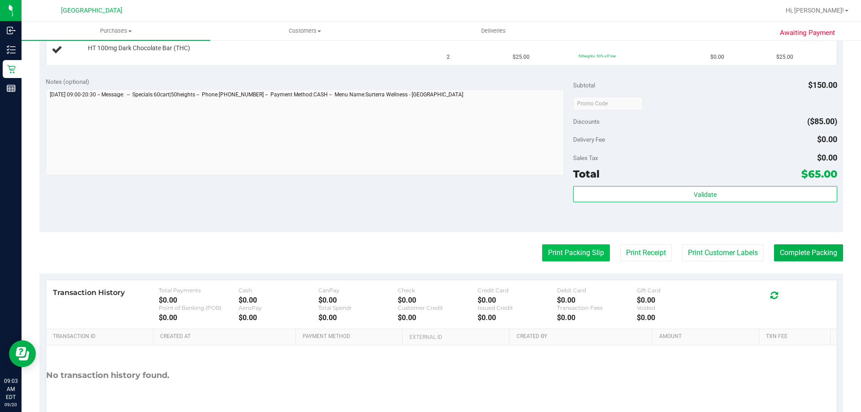
click at [585, 253] on button "Print Packing Slip" at bounding box center [576, 252] width 68 height 17
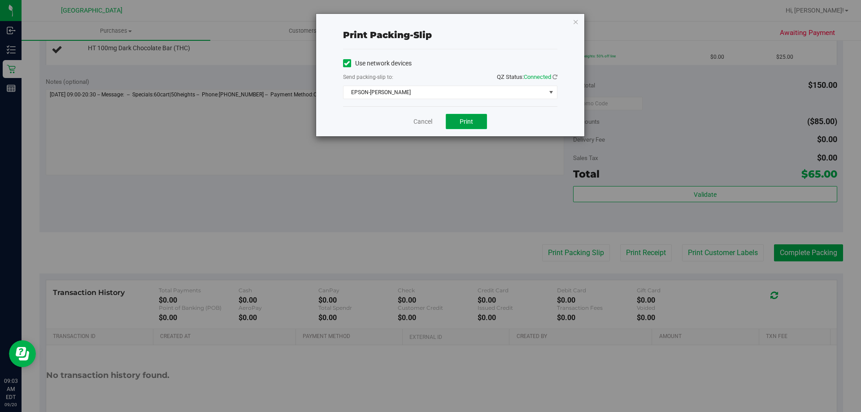
click at [465, 120] on span "Print" at bounding box center [465, 121] width 13 height 7
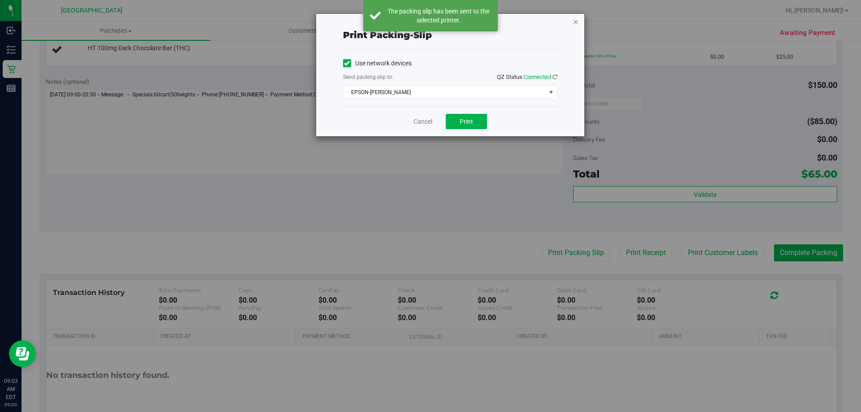
click at [578, 22] on icon "button" at bounding box center [575, 21] width 6 height 11
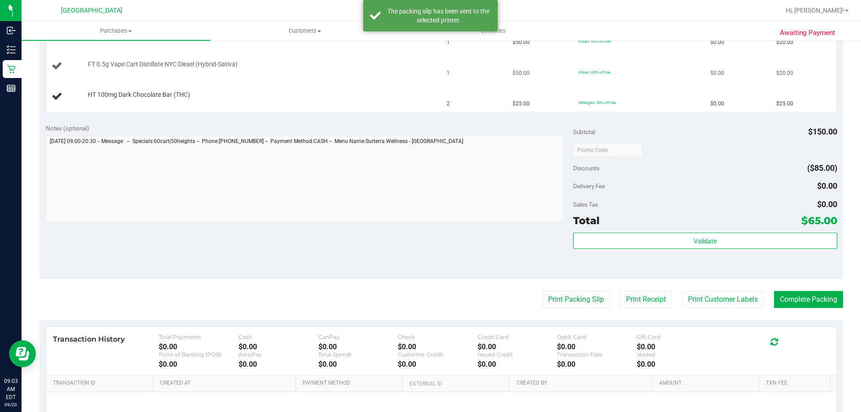
scroll to position [134, 0]
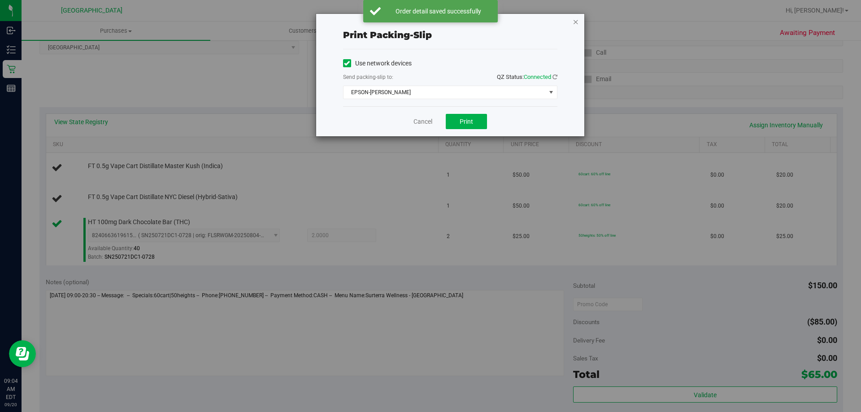
click at [573, 21] on icon "button" at bounding box center [575, 21] width 6 height 11
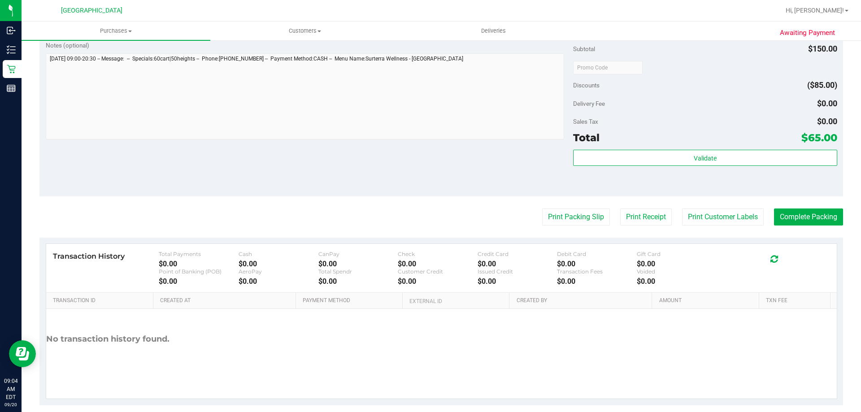
scroll to position [237, 0]
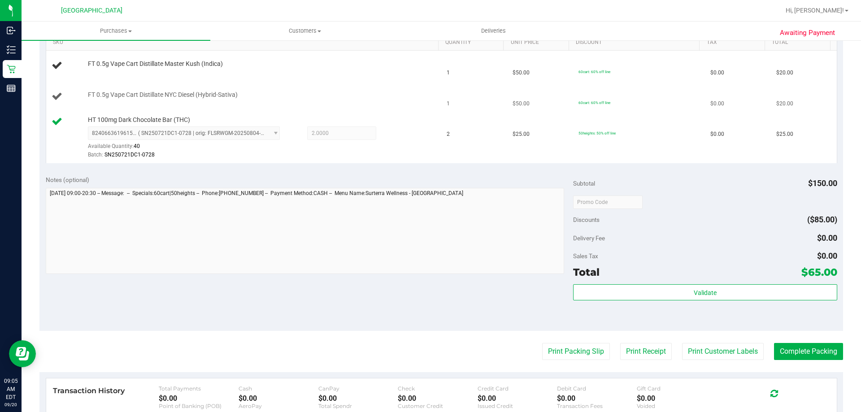
click at [542, 343] on button "Print Packing Slip" at bounding box center [576, 351] width 68 height 17
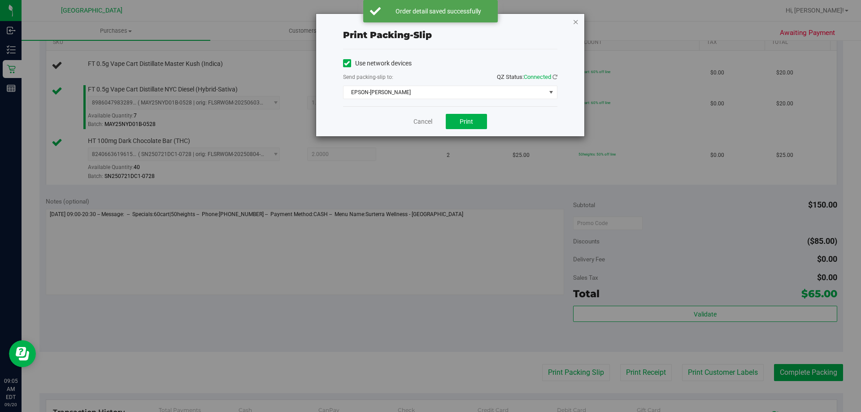
click at [578, 22] on icon "button" at bounding box center [575, 21] width 6 height 11
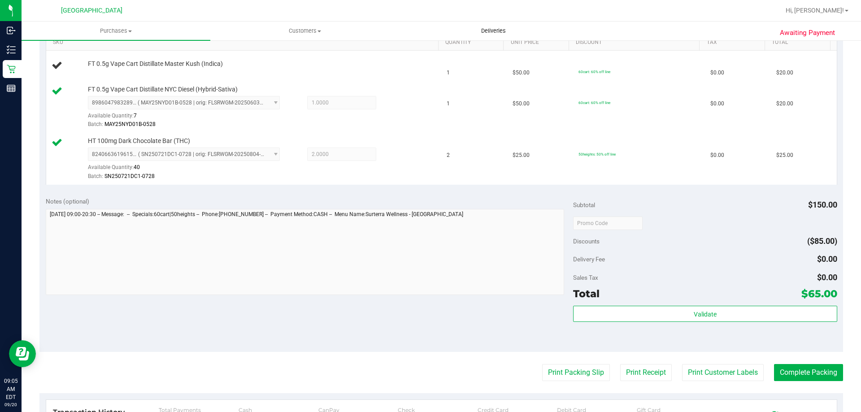
click at [542, 364] on button "Print Packing Slip" at bounding box center [576, 372] width 68 height 17
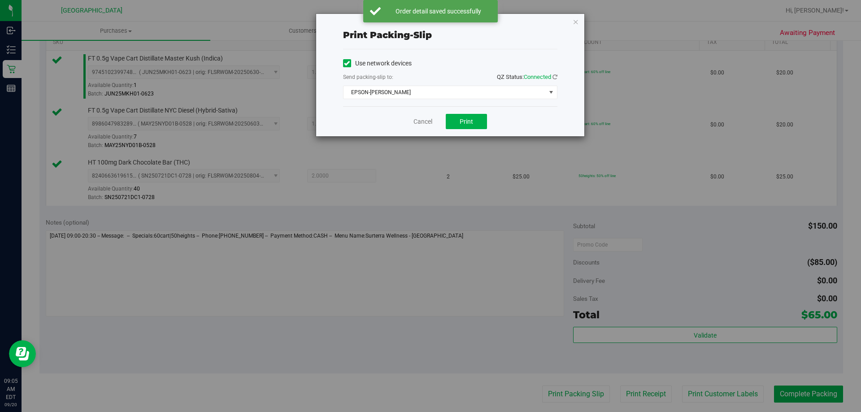
click at [571, 23] on div "Print packing-slip Use network devices Send packing-slip to: QZ Status: Connect…" at bounding box center [450, 75] width 268 height 122
click at [580, 21] on div "Print packing-slip Use network devices Send packing-slip to: QZ Status: Connect…" at bounding box center [450, 75] width 268 height 122
click at [576, 28] on div "Print packing-slip Use network devices Send packing-slip to: QZ Status: Connect…" at bounding box center [450, 75] width 268 height 122
click at [575, 22] on icon "button" at bounding box center [575, 21] width 6 height 11
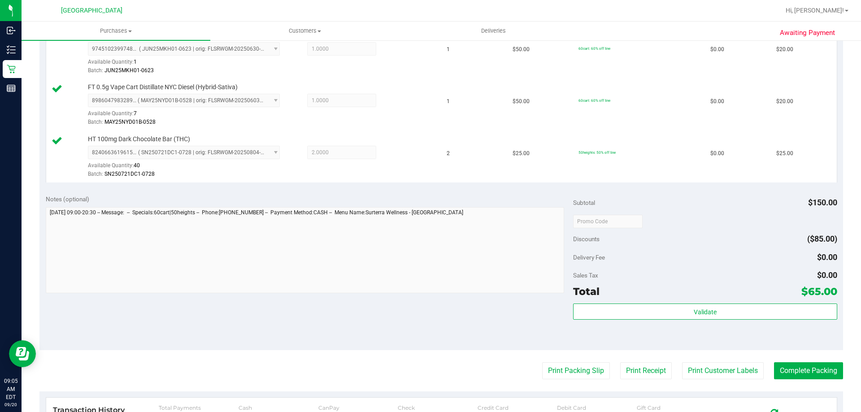
scroll to position [326, 0]
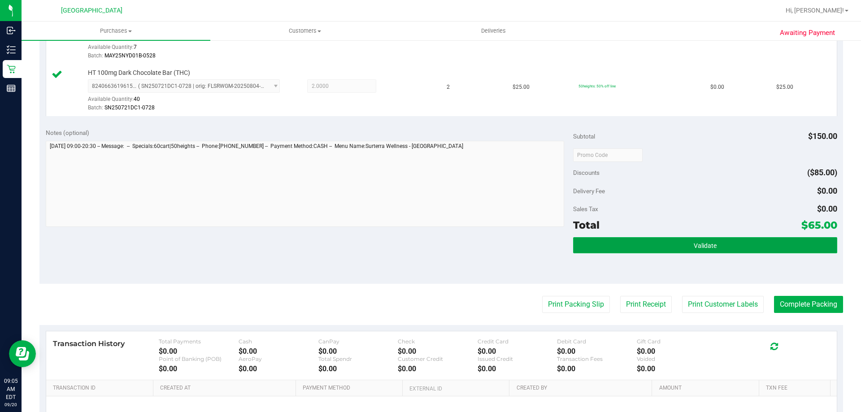
click at [680, 247] on button "Validate" at bounding box center [705, 245] width 264 height 16
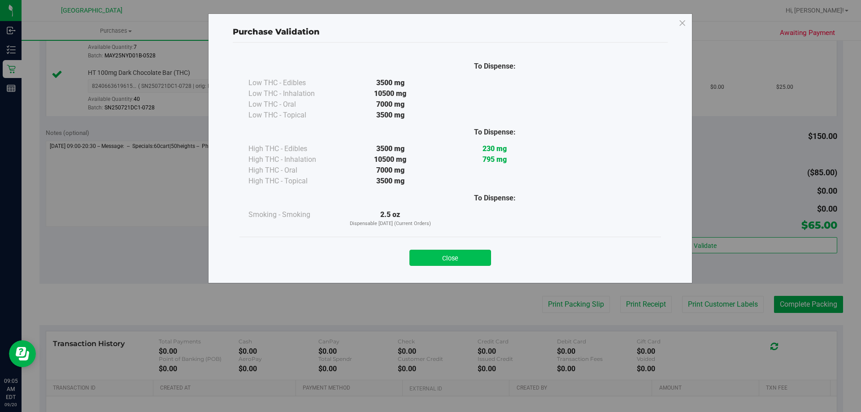
click at [476, 250] on button "Close" at bounding box center [450, 258] width 82 height 16
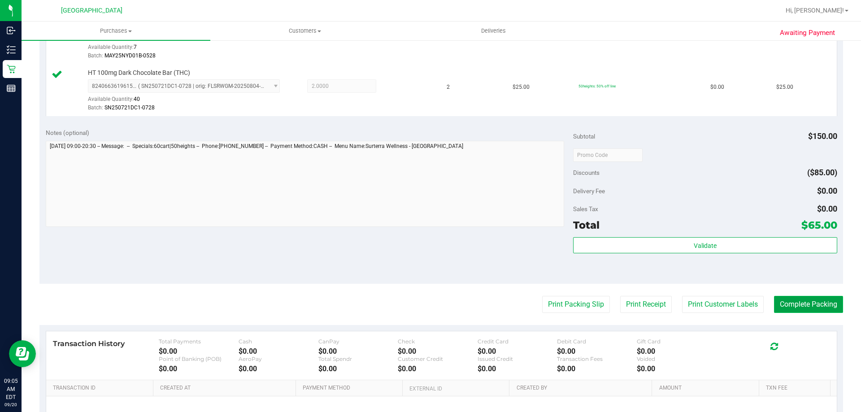
click at [783, 312] on button "Complete Packing" at bounding box center [808, 304] width 69 height 17
